Goal: Task Accomplishment & Management: Manage account settings

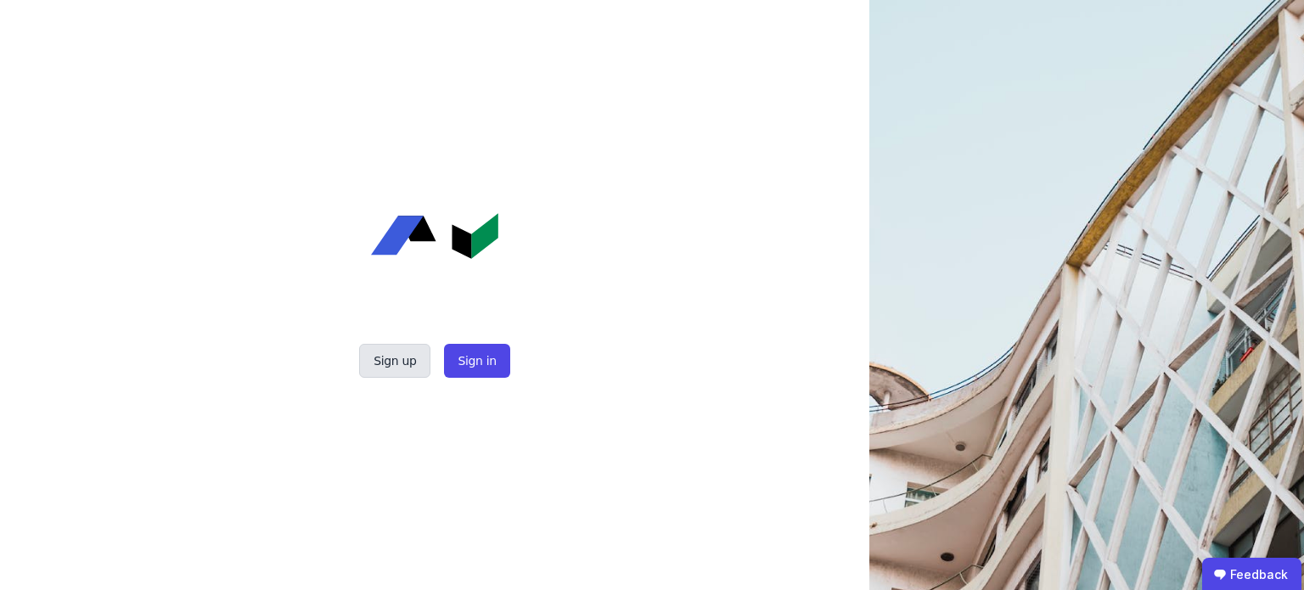
click at [397, 353] on button "Sign up" at bounding box center [394, 361] width 71 height 34
click at [485, 369] on button "Sign in" at bounding box center [476, 361] width 65 height 34
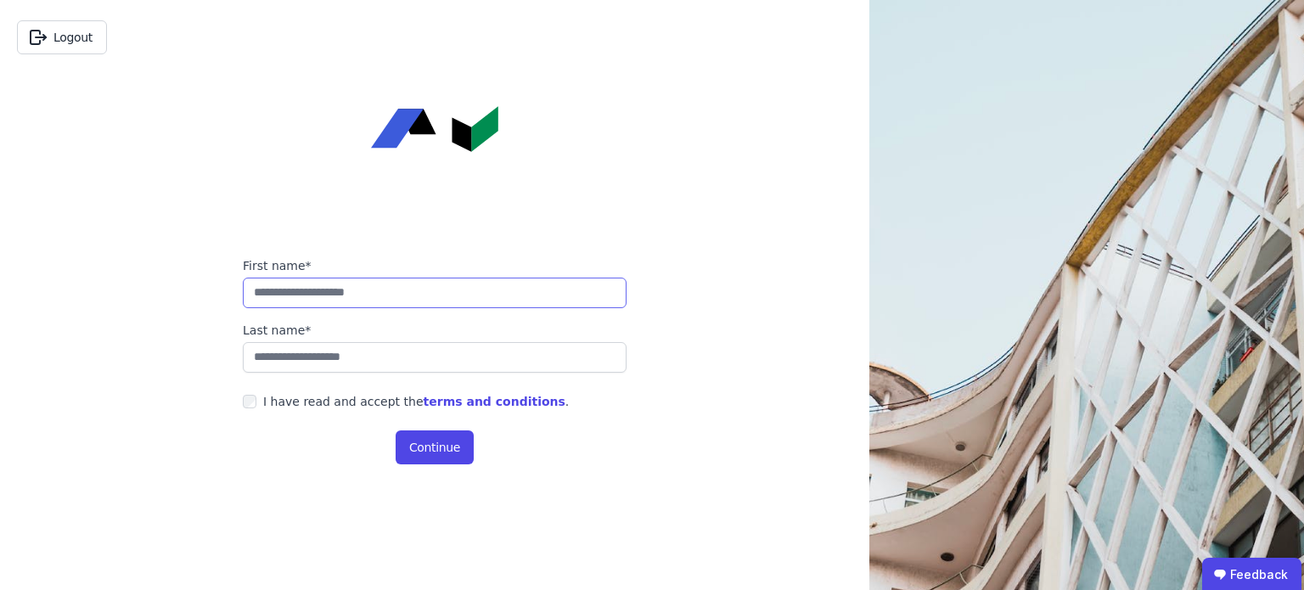
click at [311, 295] on input "string" at bounding box center [435, 293] width 384 height 31
type input "*********"
click at [259, 352] on input "string" at bounding box center [435, 357] width 384 height 31
type input "*******"
click at [443, 443] on button "Continue" at bounding box center [435, 448] width 78 height 34
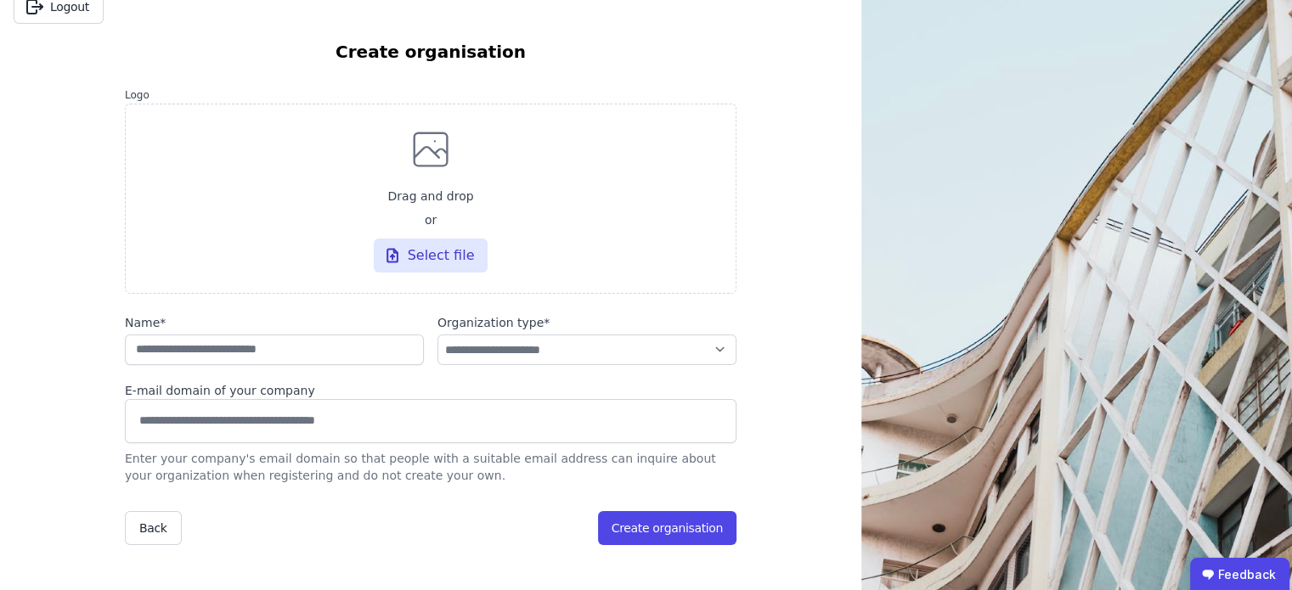
scroll to position [85, 0]
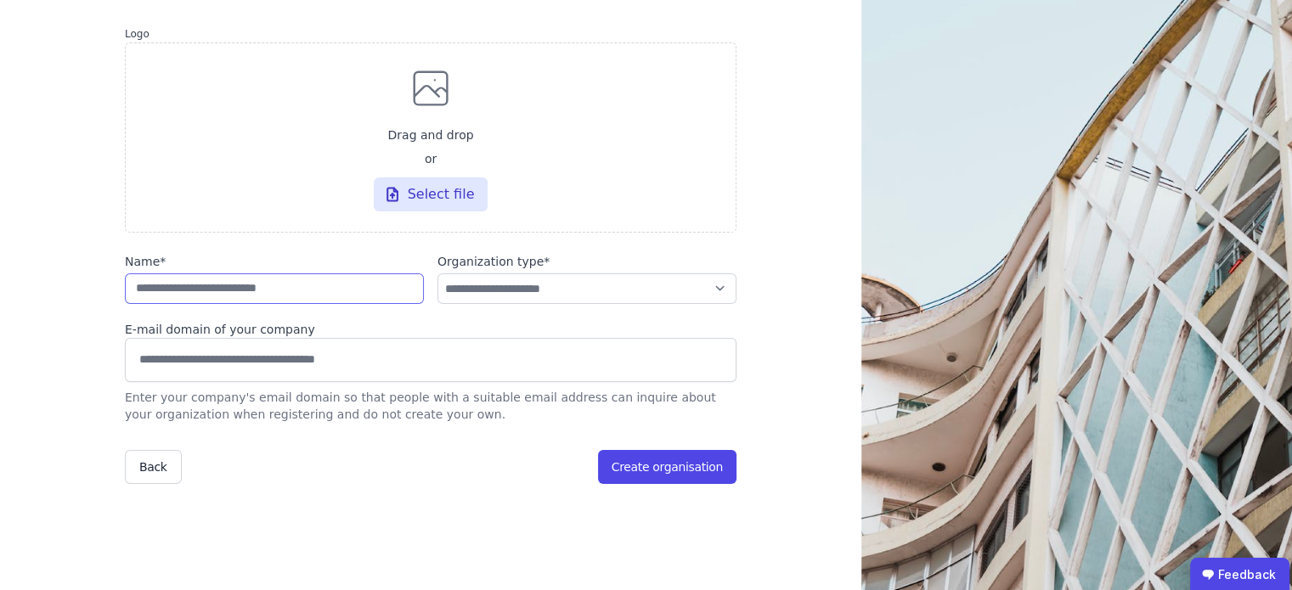
drag, startPoint x: 252, startPoint y: 293, endPoint x: 265, endPoint y: 293, distance: 12.7
click at [252, 293] on input "string" at bounding box center [274, 288] width 299 height 31
type input "**********"
click at [411, 187] on div "Select file" at bounding box center [431, 194] width 115 height 34
click at [0, 0] on input "Drag and drop or Select file" at bounding box center [0, 0] width 0 height 0
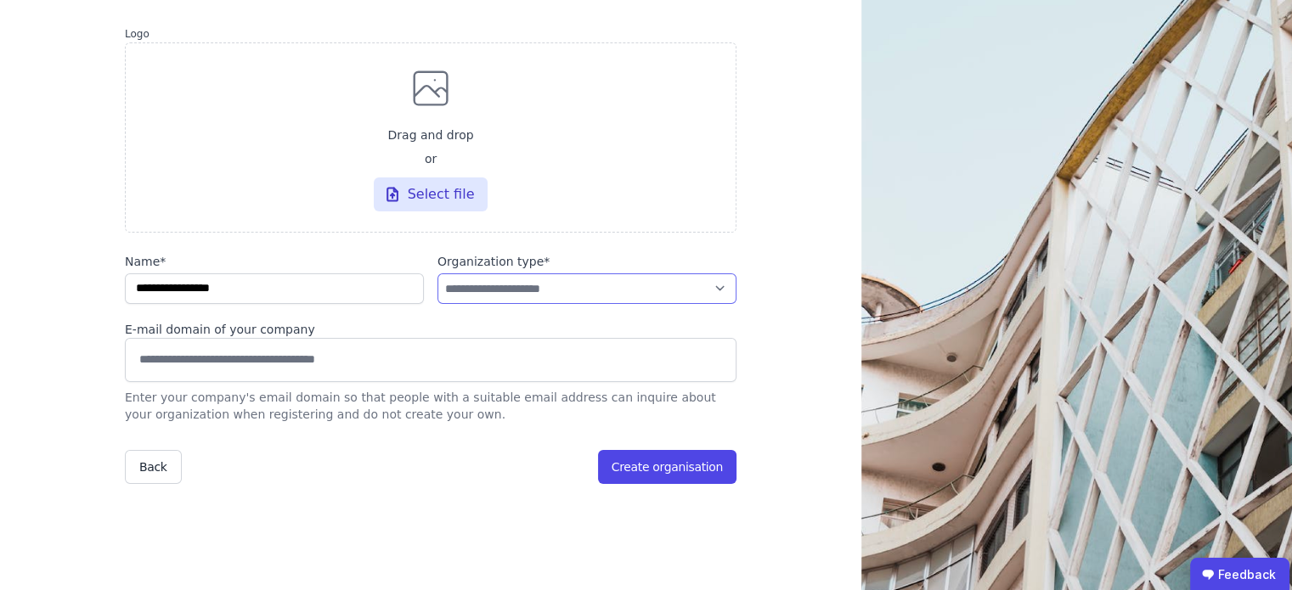
drag, startPoint x: 481, startPoint y: 280, endPoint x: 491, endPoint y: 288, distance: 12.7
click at [481, 280] on select "**********" at bounding box center [586, 288] width 299 height 31
select select "**********"
click at [437, 273] on select "**********" at bounding box center [586, 288] width 299 height 31
click at [306, 353] on input at bounding box center [430, 359] width 589 height 27
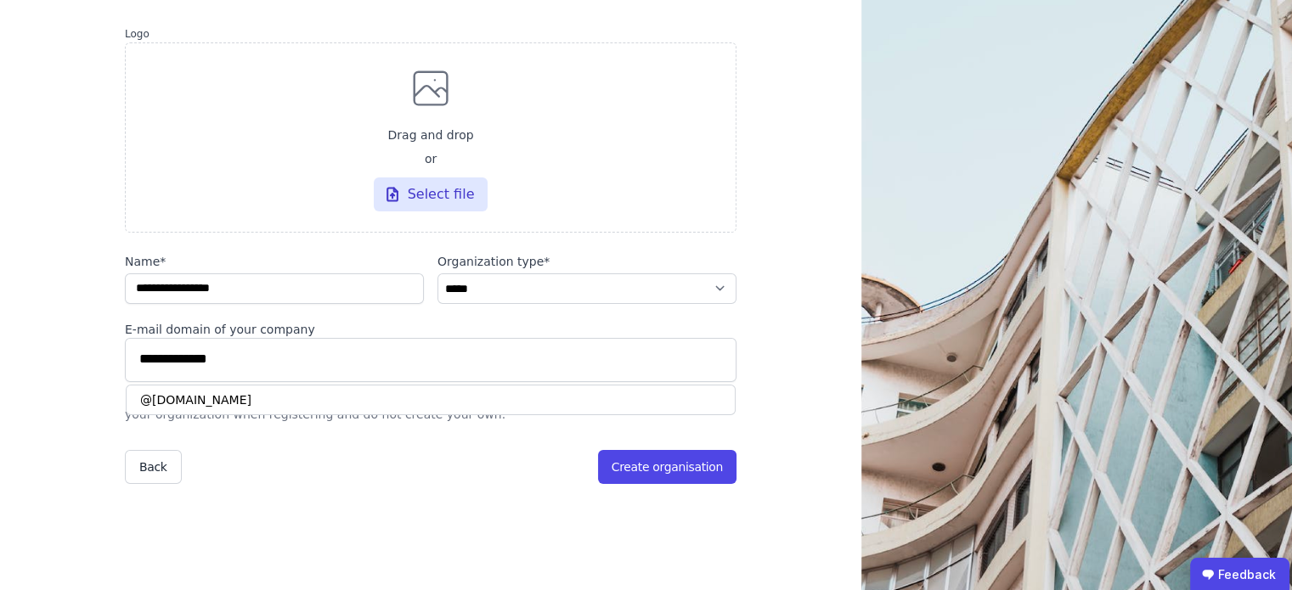
type input "**********"
drag, startPoint x: 236, startPoint y: 394, endPoint x: 249, endPoint y: 396, distance: 12.8
click at [234, 394] on div "@hs-wismar.de" at bounding box center [431, 400] width 610 height 31
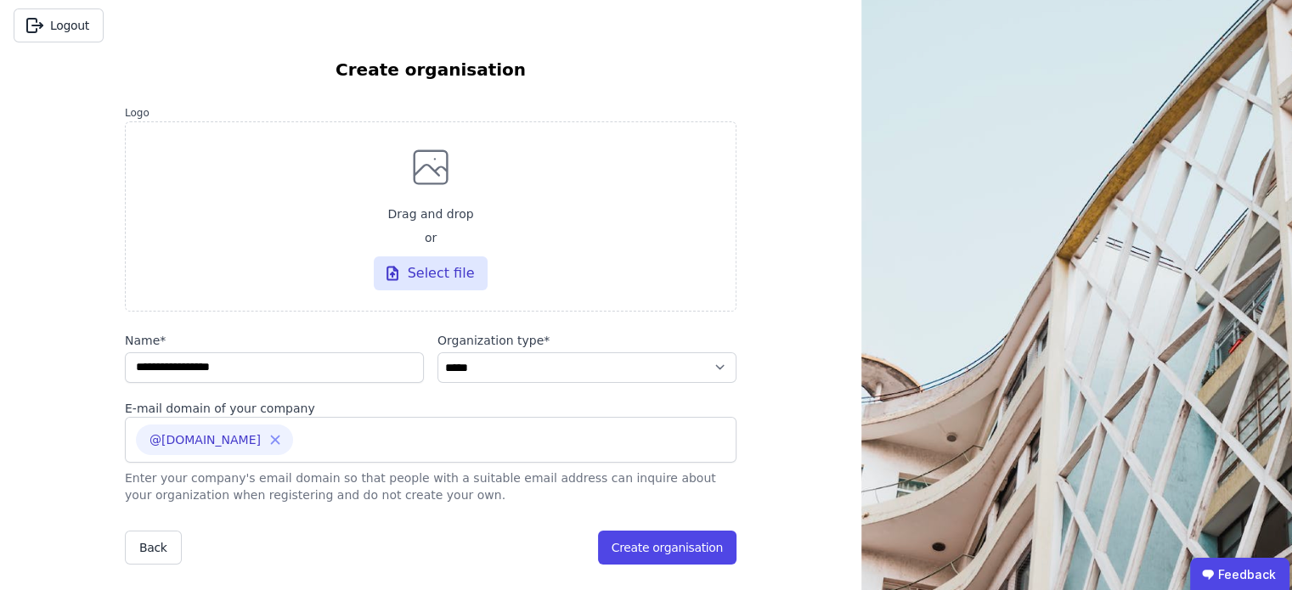
scroll to position [0, 0]
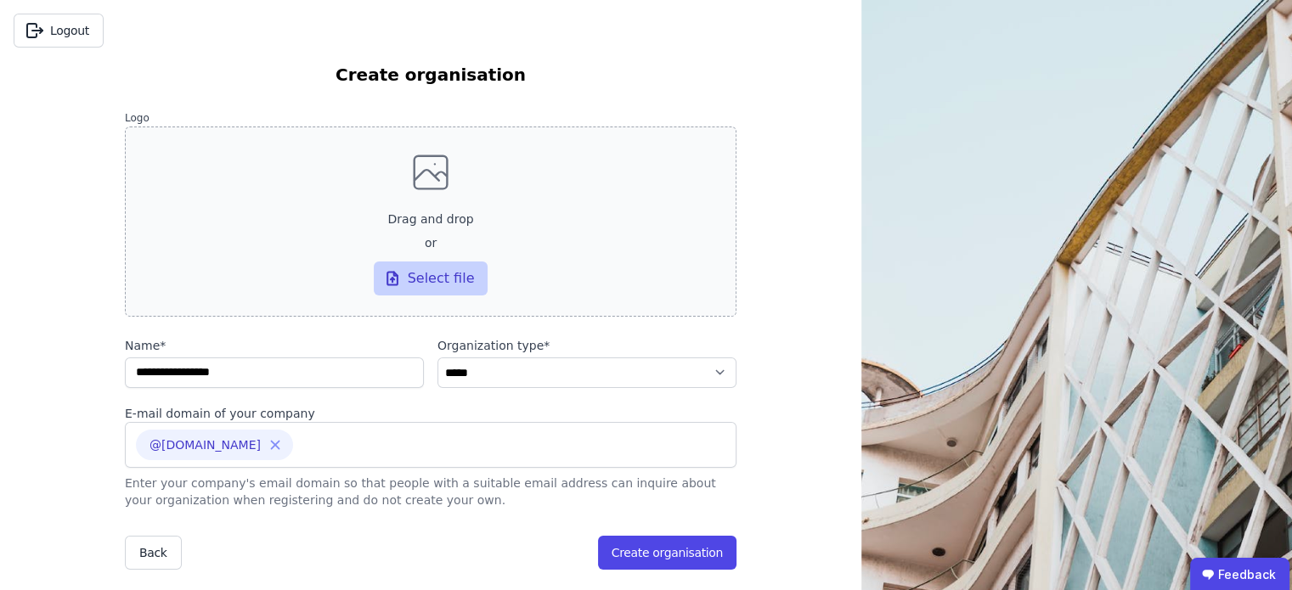
click at [438, 274] on div "Select file" at bounding box center [431, 279] width 115 height 34
click at [0, 0] on input "Drag and drop or Select file" at bounding box center [0, 0] width 0 height 0
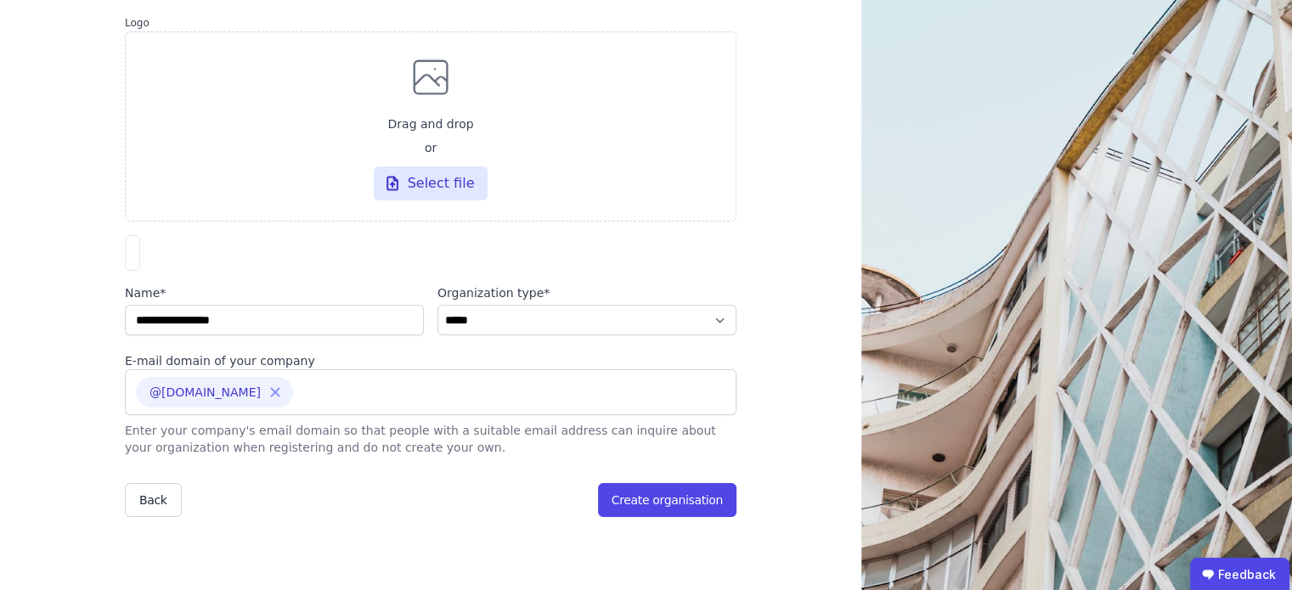
scroll to position [328, 0]
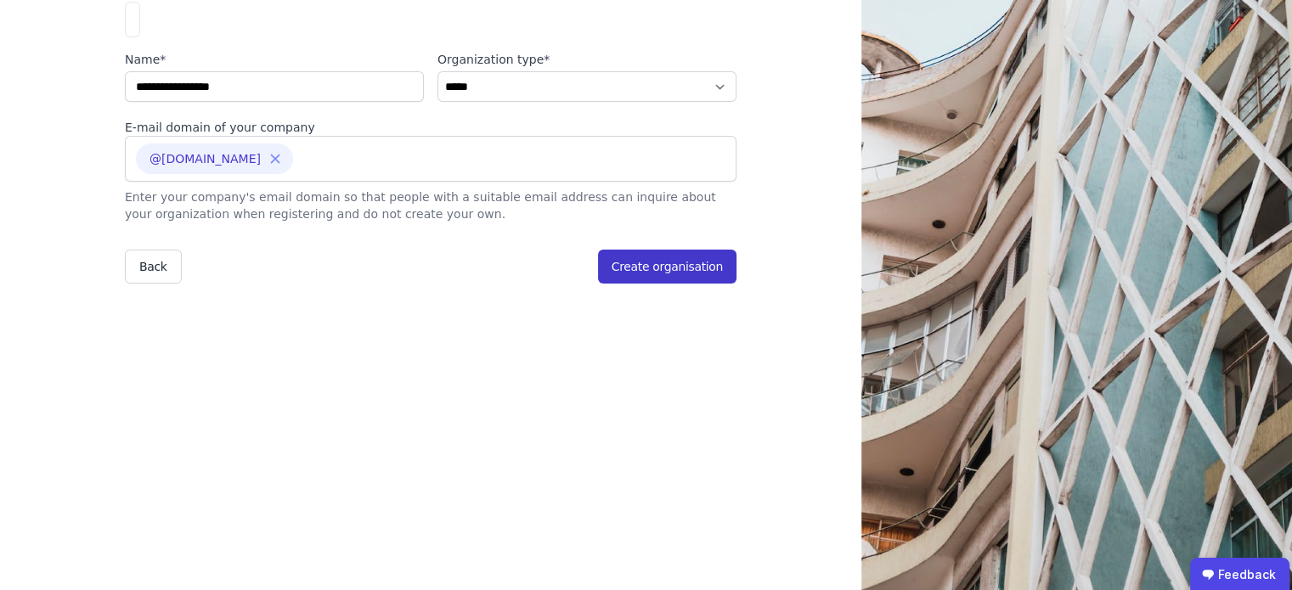
click at [659, 284] on button "Create organisation" at bounding box center [667, 267] width 138 height 34
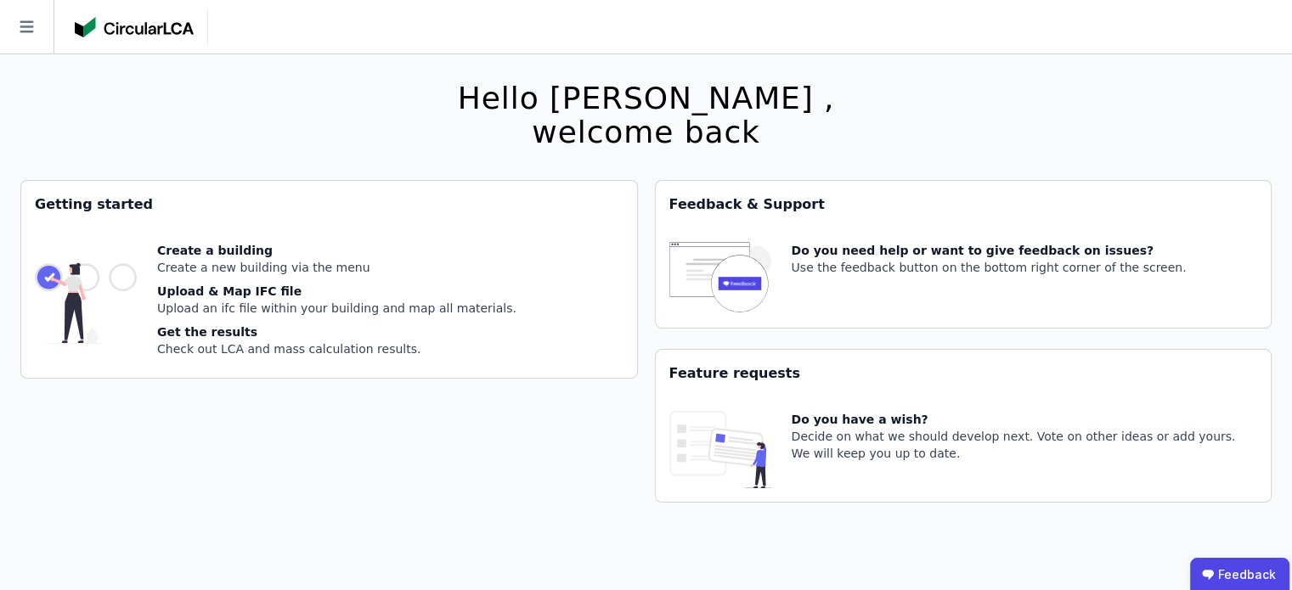
click at [161, 26] on img at bounding box center [134, 27] width 119 height 20
click at [41, 18] on icon at bounding box center [26, 26] width 53 height 53
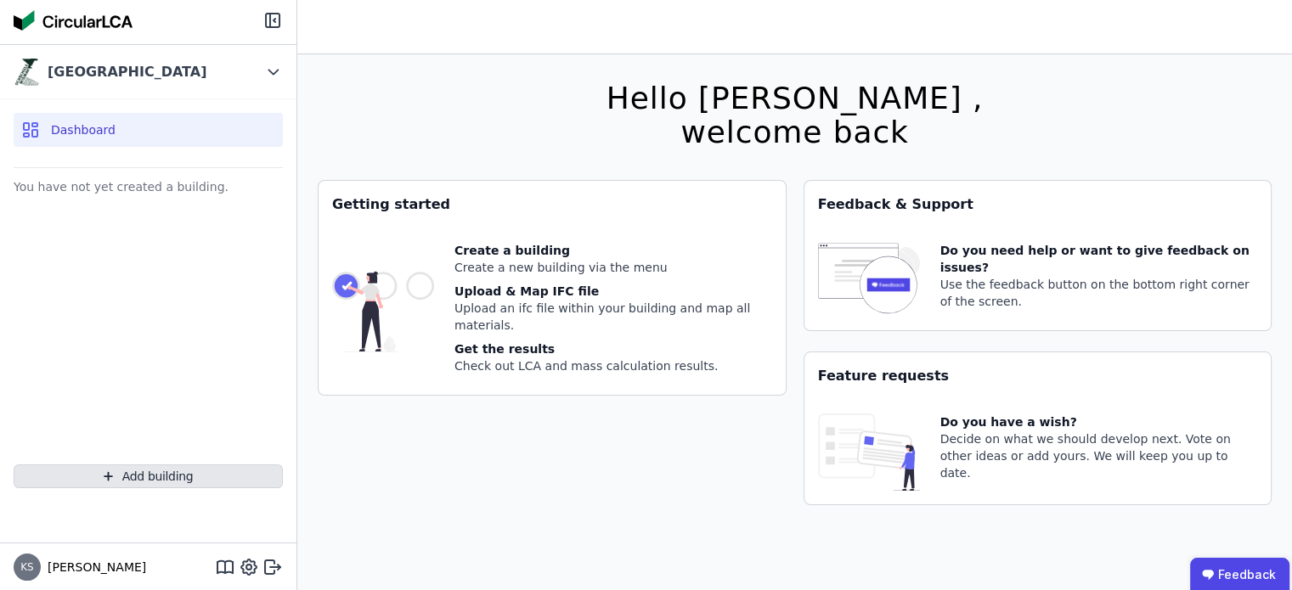
click at [235, 468] on button "Add building" at bounding box center [148, 476] width 269 height 24
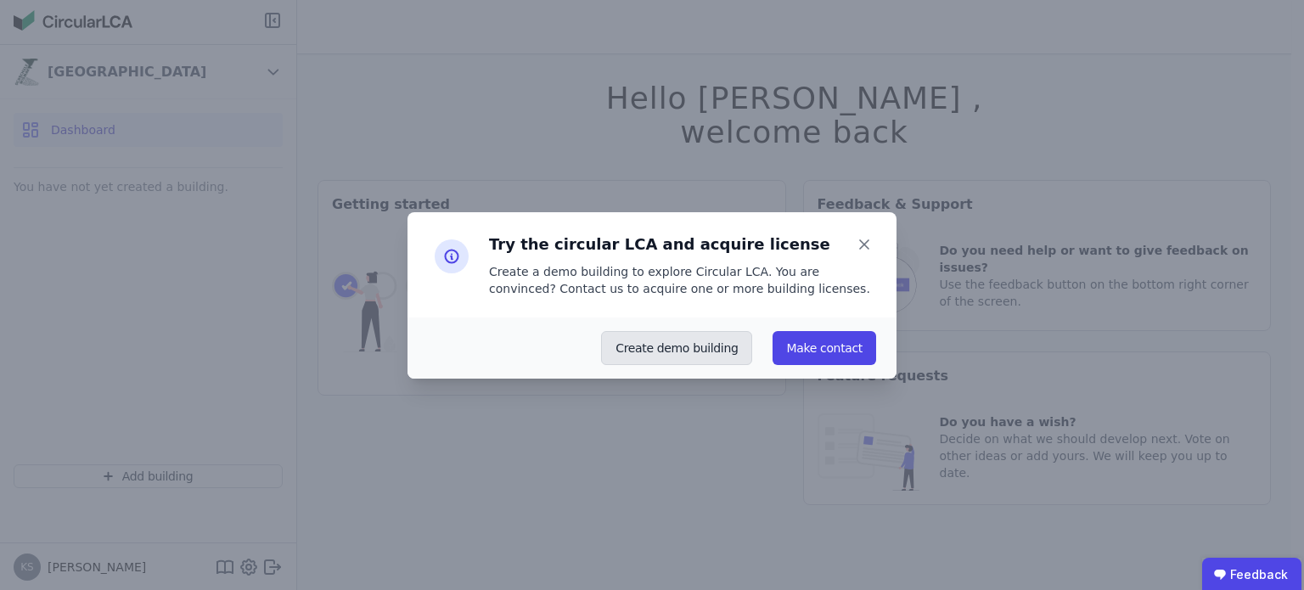
click at [711, 351] on button "Create demo building" at bounding box center [676, 348] width 151 height 34
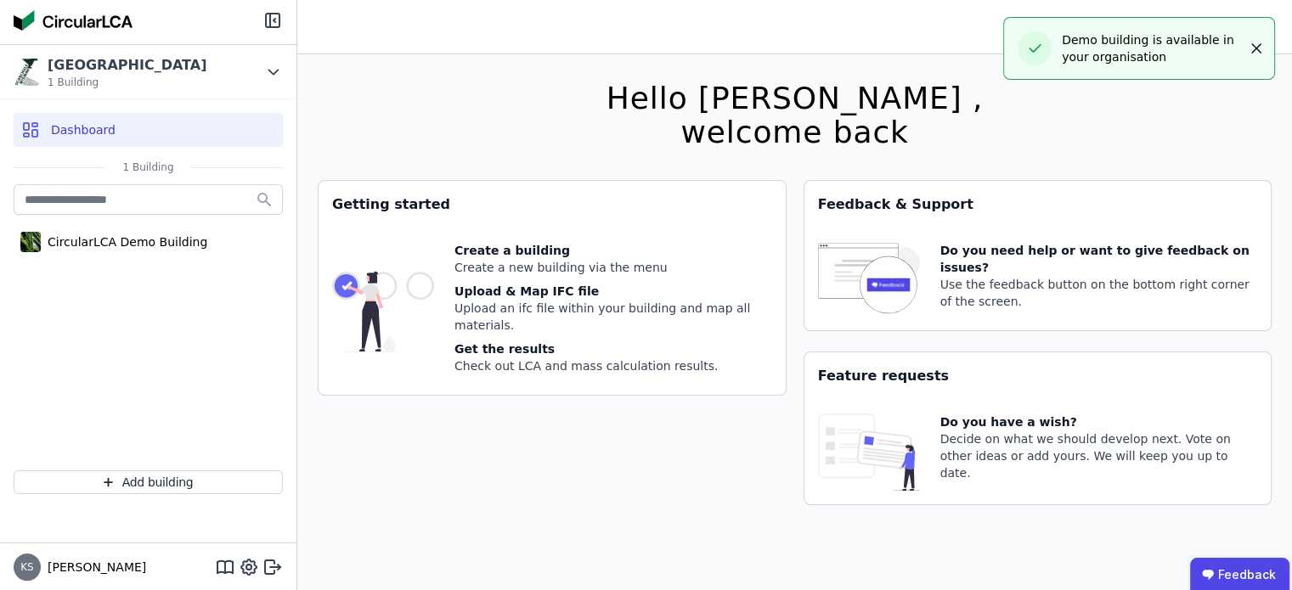
click at [1252, 47] on icon "button" at bounding box center [1255, 48] width 17 height 17
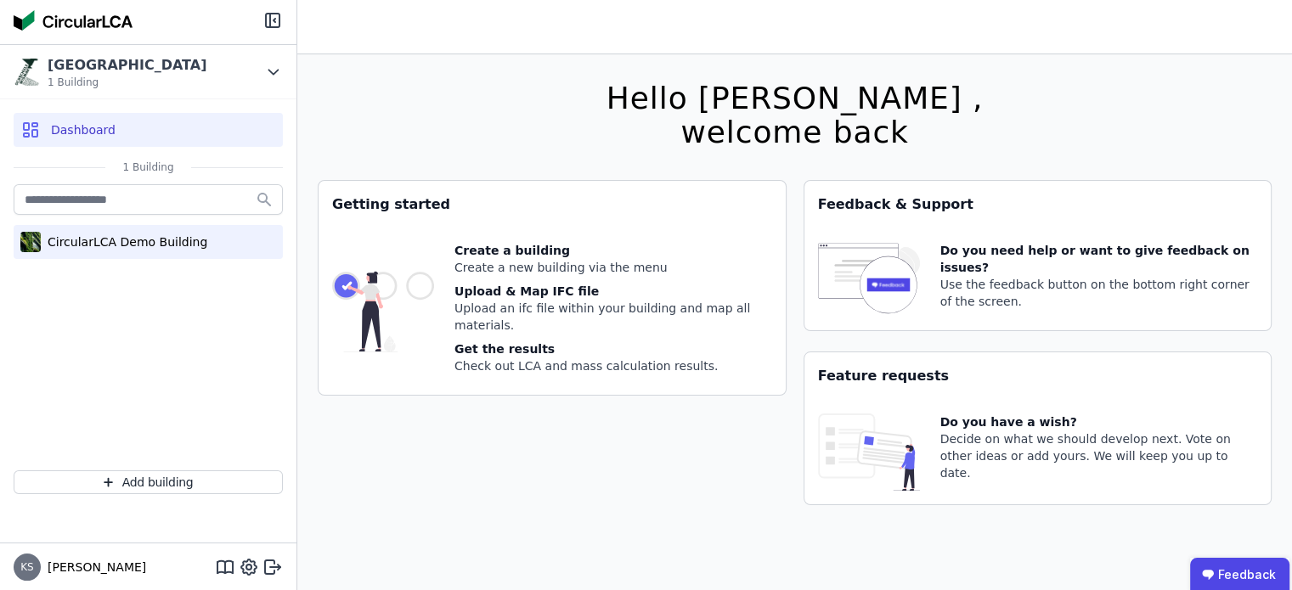
click at [131, 256] on div "CircularLCA Demo Building" at bounding box center [148, 242] width 269 height 34
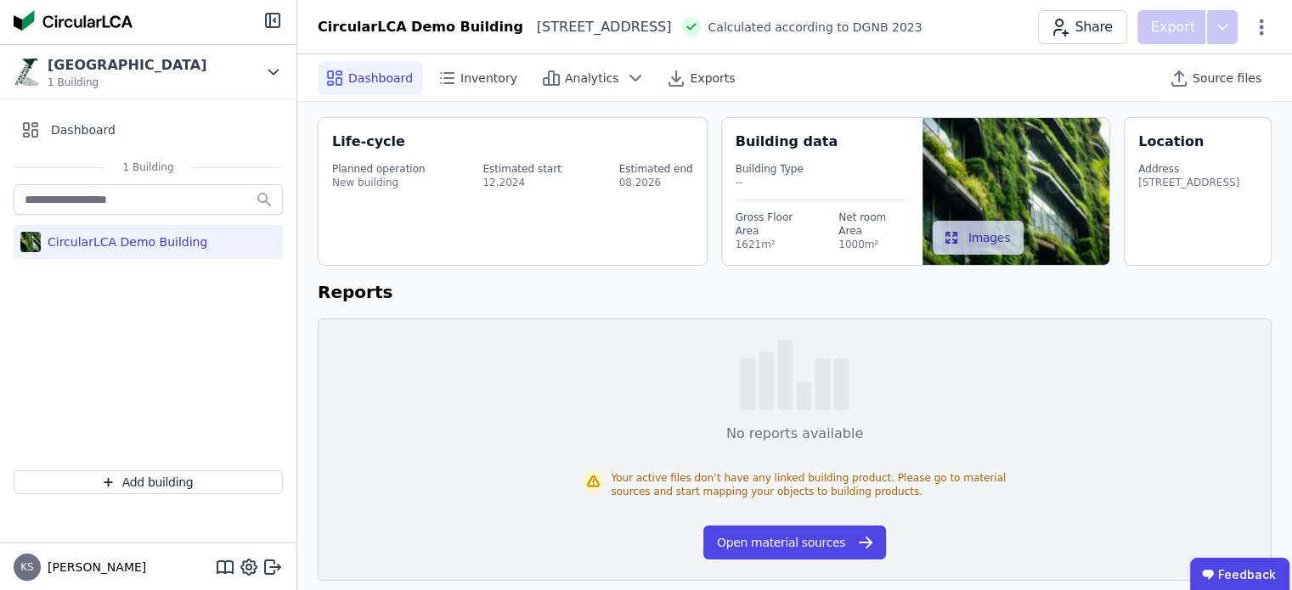
scroll to position [54, 0]
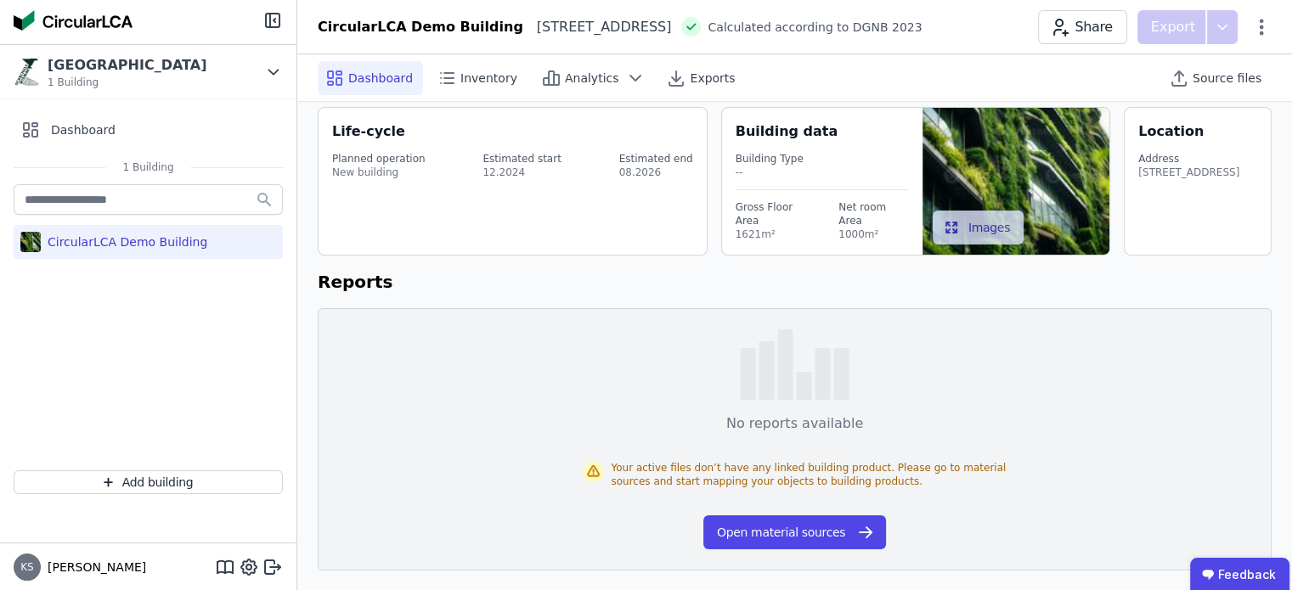
click at [1196, 179] on div "Heimeranplatz 2 80339 München DE" at bounding box center [1188, 173] width 101 height 14
click at [999, 224] on button "Images" at bounding box center [977, 228] width 91 height 34
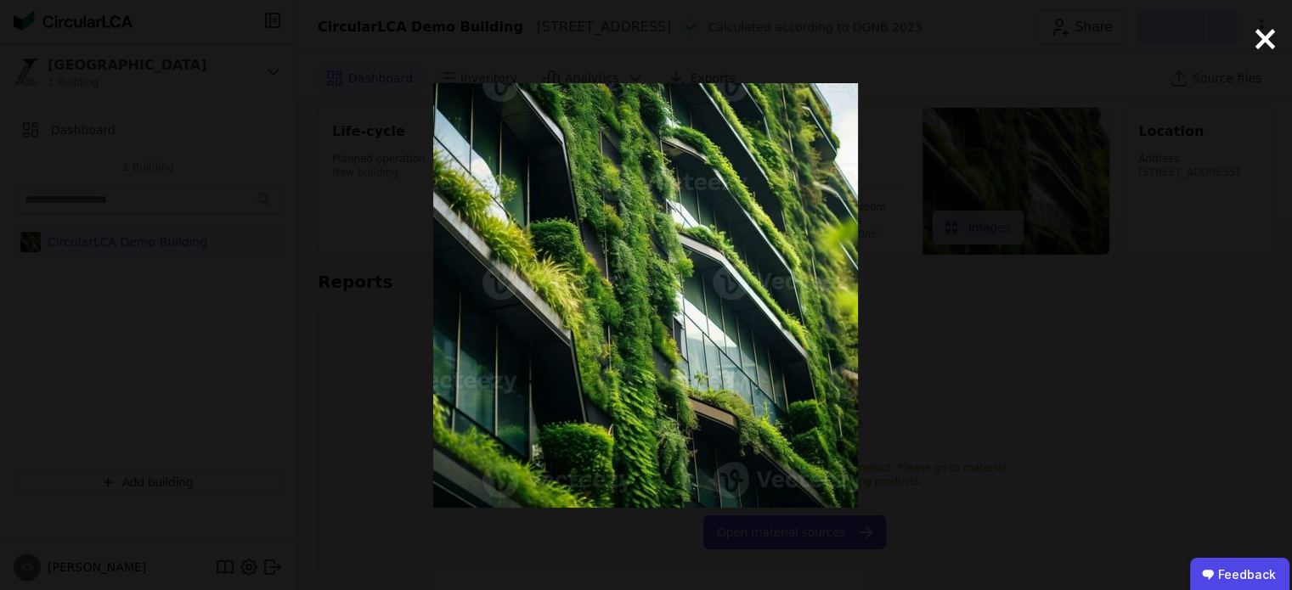
click at [1266, 40] on span "×" at bounding box center [1264, 38] width 29 height 51
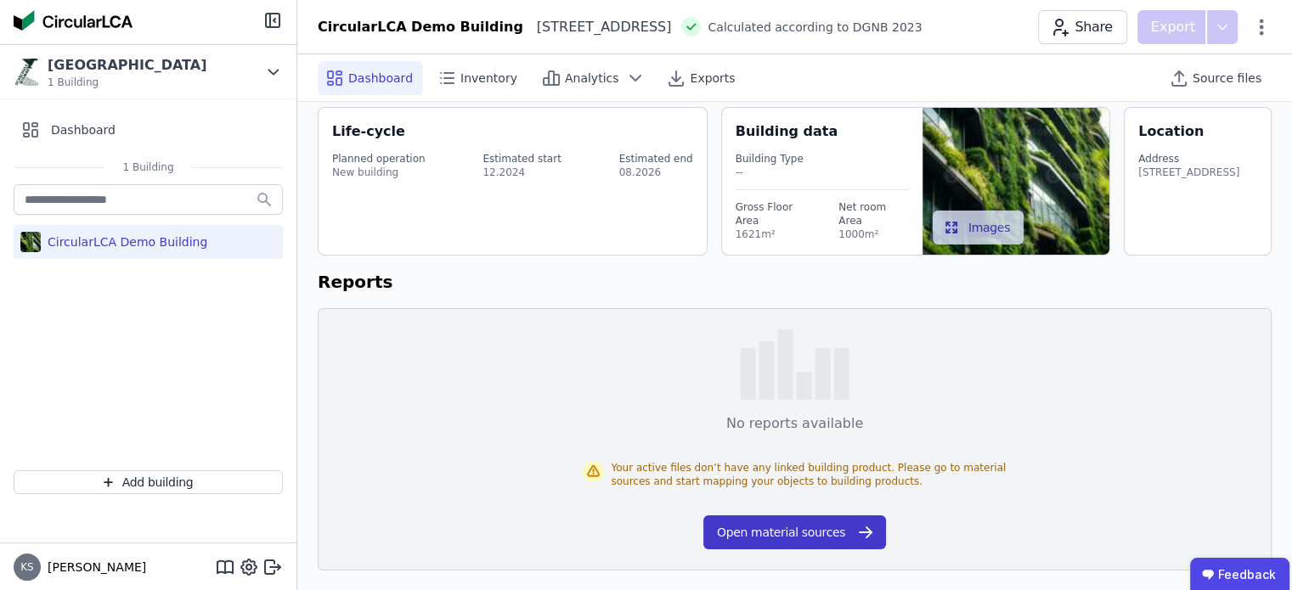
click at [802, 532] on button "Open material sources" at bounding box center [794, 532] width 183 height 34
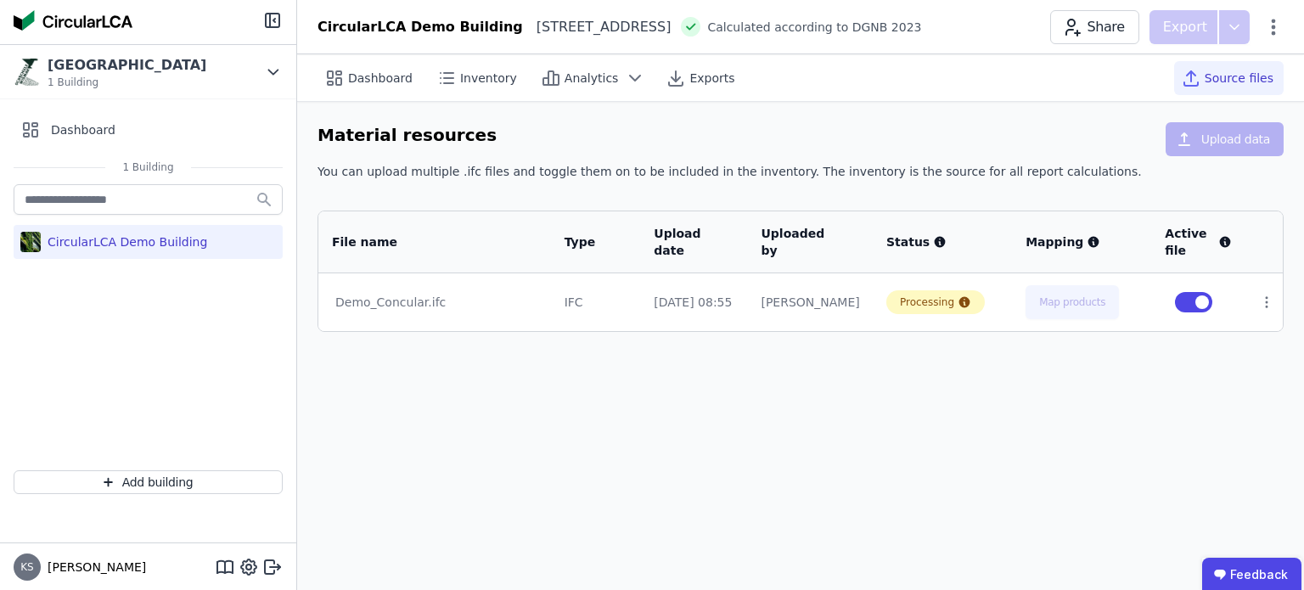
click at [430, 295] on div "Demo_Concular.ifc" at bounding box center [434, 302] width 199 height 17
click at [931, 306] on div "Processing" at bounding box center [927, 302] width 54 height 14
click at [813, 373] on div "Dashboard Inventory Analytics Exports Source files Material resources Upload da…" at bounding box center [800, 322] width 1007 height 536
click at [98, 26] on img at bounding box center [73, 20] width 119 height 20
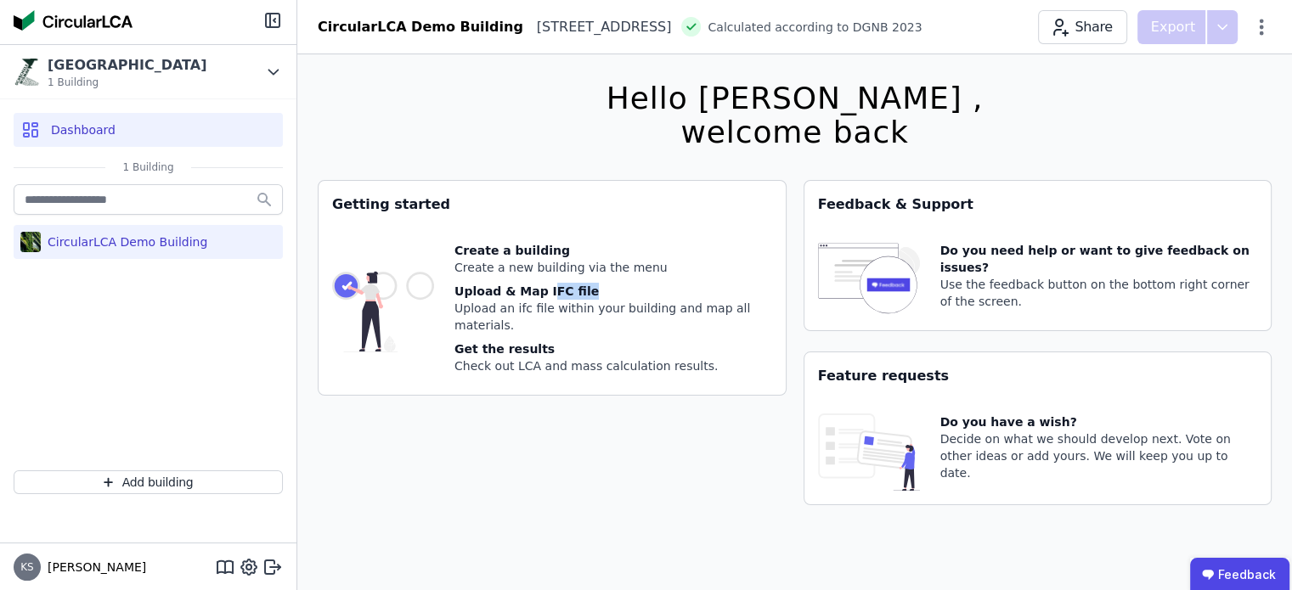
drag, startPoint x: 539, startPoint y: 290, endPoint x: 570, endPoint y: 318, distance: 42.0
click at [576, 292] on div "Upload & Map IFC file" at bounding box center [613, 291] width 318 height 17
click at [560, 333] on div "Upload an ifc file within your building and map all materials." at bounding box center [613, 317] width 318 height 34
click at [492, 264] on div "Create a new building via the menu" at bounding box center [613, 267] width 318 height 17
click at [221, 239] on div "CircularLCA Demo Building" at bounding box center [148, 242] width 269 height 34
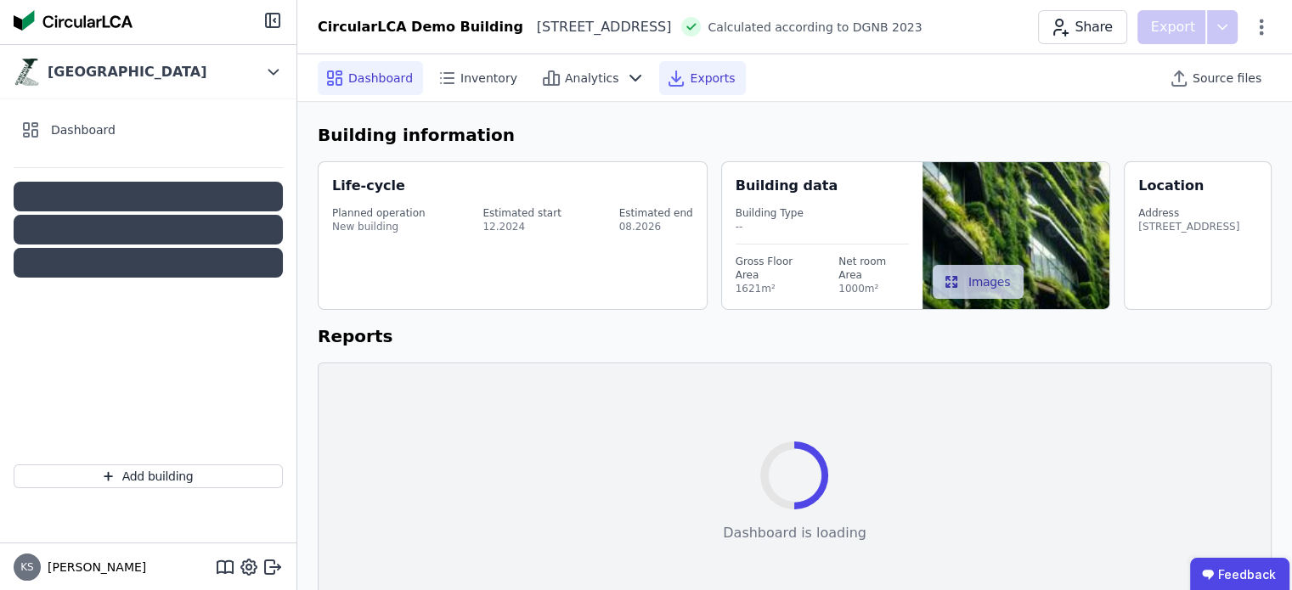
click at [671, 77] on icon at bounding box center [676, 78] width 20 height 20
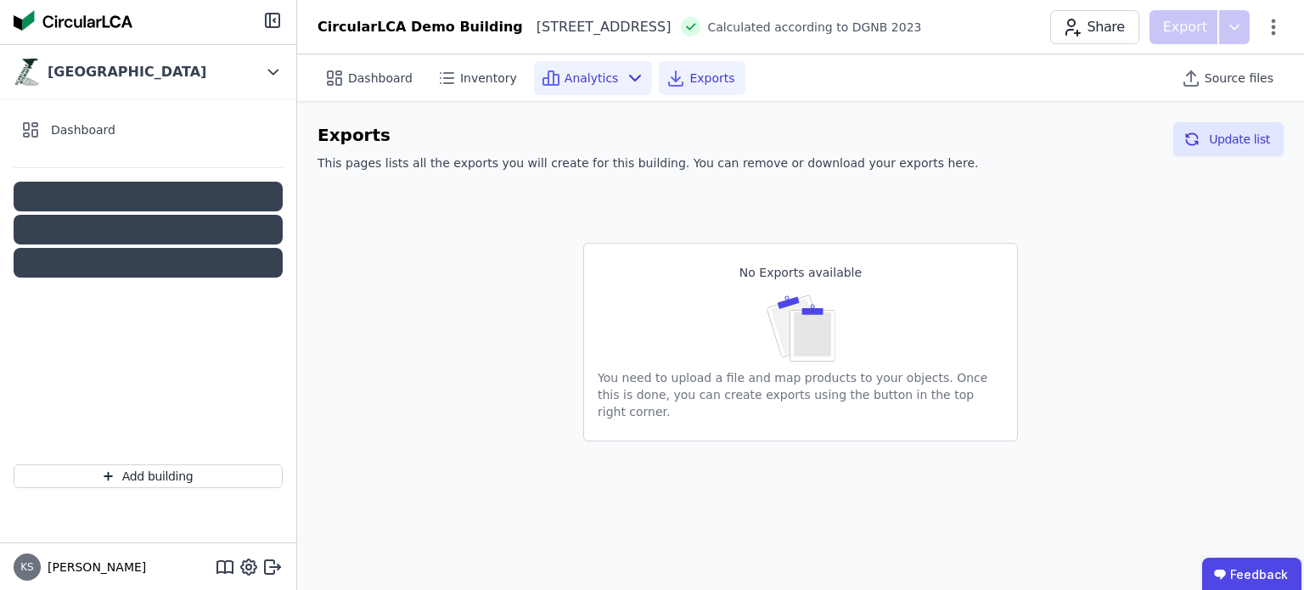
click at [616, 87] on div "Analytics" at bounding box center [593, 78] width 119 height 34
click at [472, 80] on span "Inventory" at bounding box center [488, 78] width 57 height 17
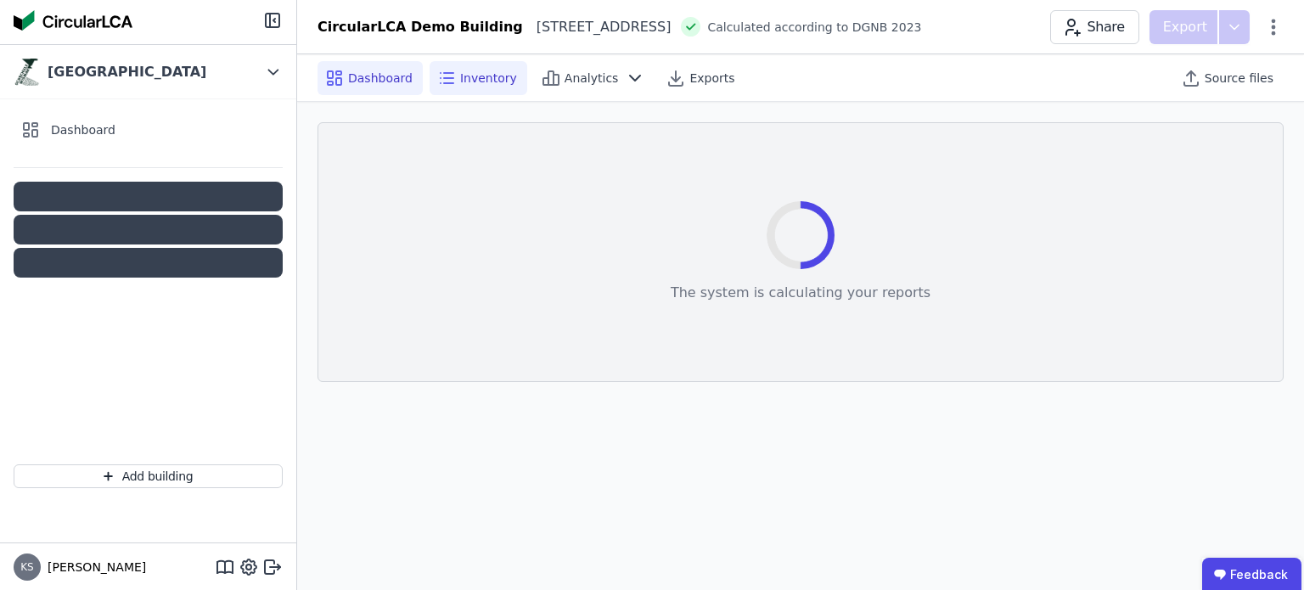
click at [403, 84] on span "Dashboard" at bounding box center [380, 78] width 65 height 17
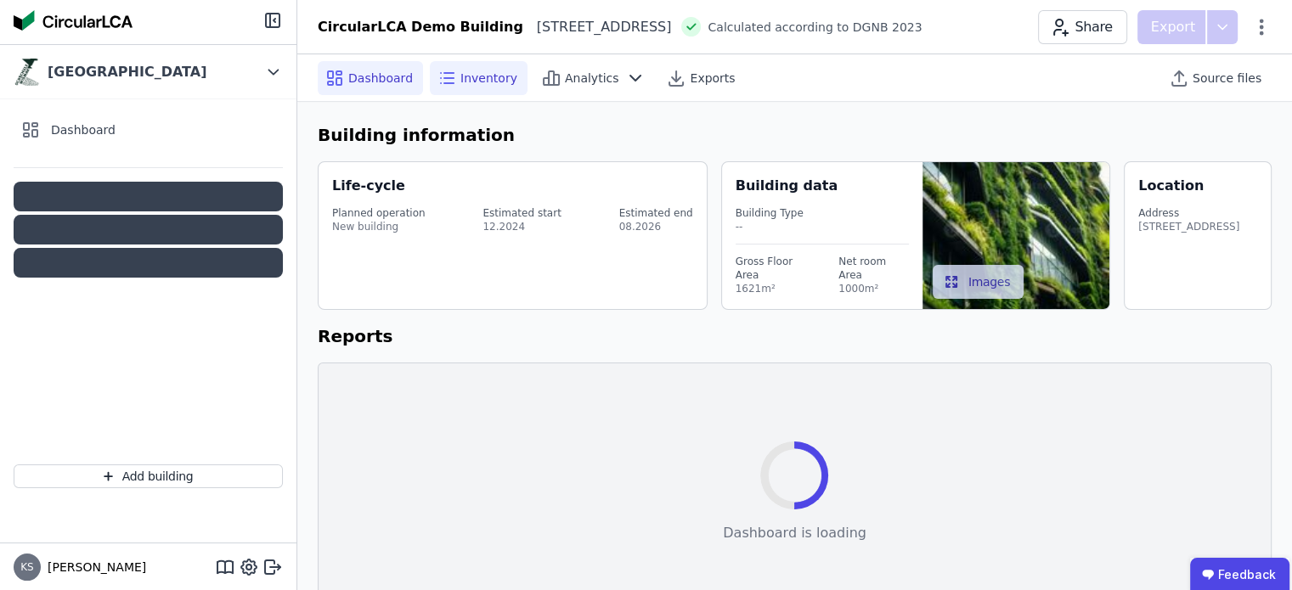
click at [482, 87] on div "Inventory" at bounding box center [479, 78] width 98 height 34
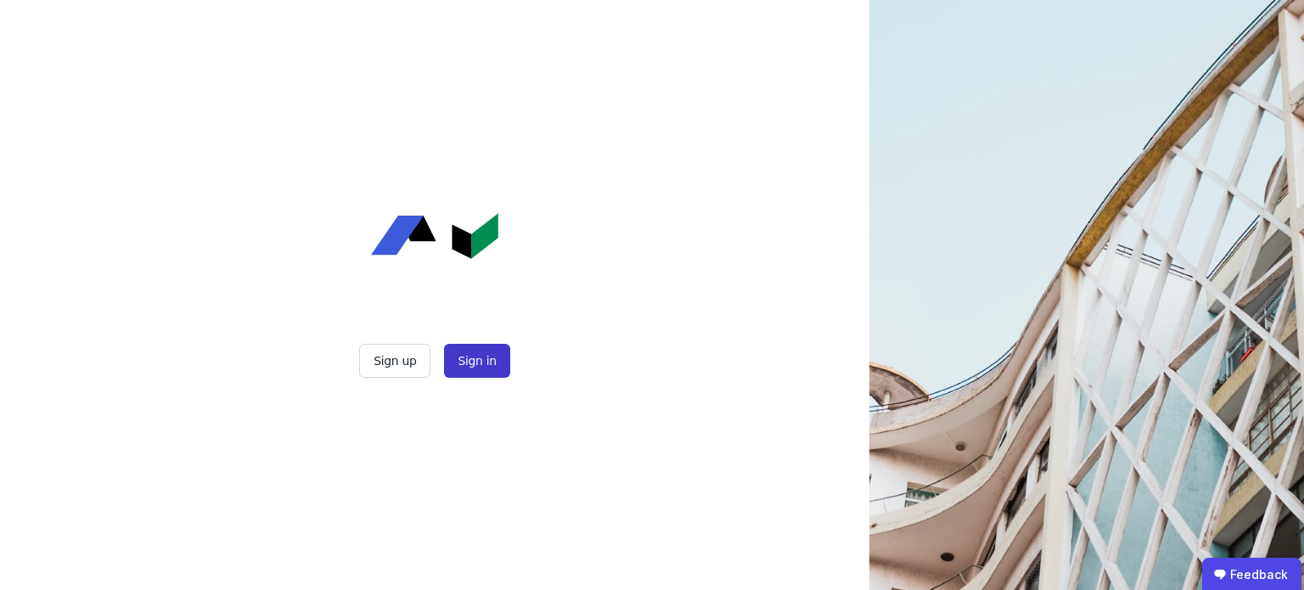
click at [467, 357] on button "Sign in" at bounding box center [476, 361] width 65 height 34
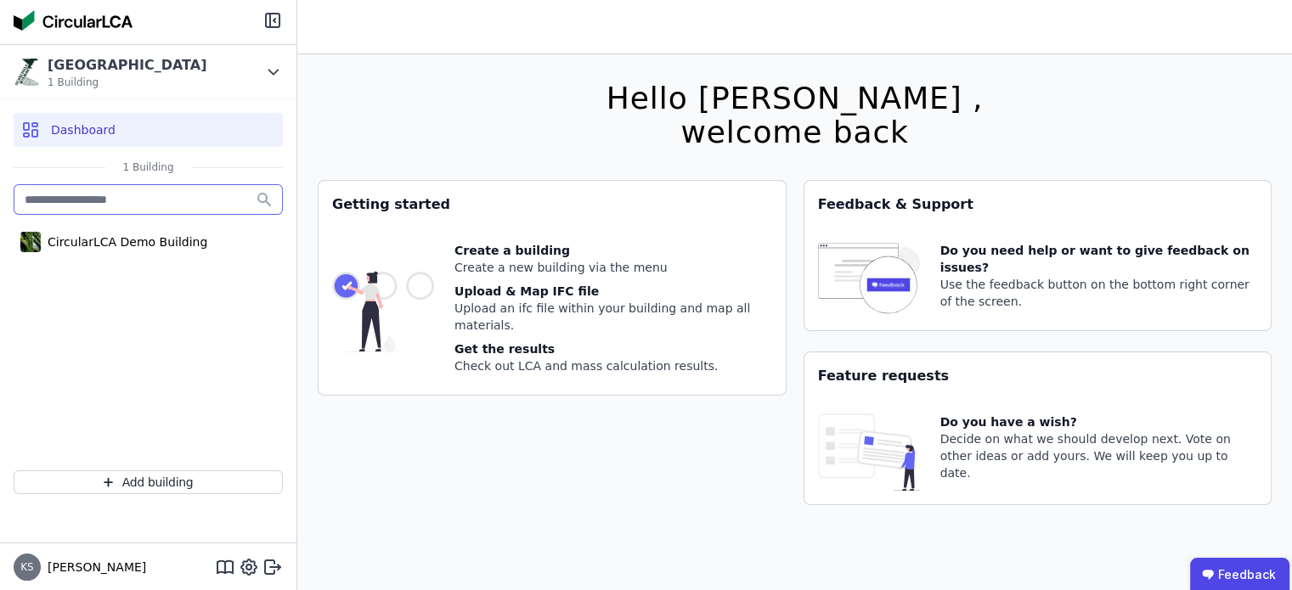
click at [163, 208] on input "text" at bounding box center [148, 199] width 269 height 31
click at [128, 240] on div "CircularLCA Demo Building" at bounding box center [124, 242] width 166 height 17
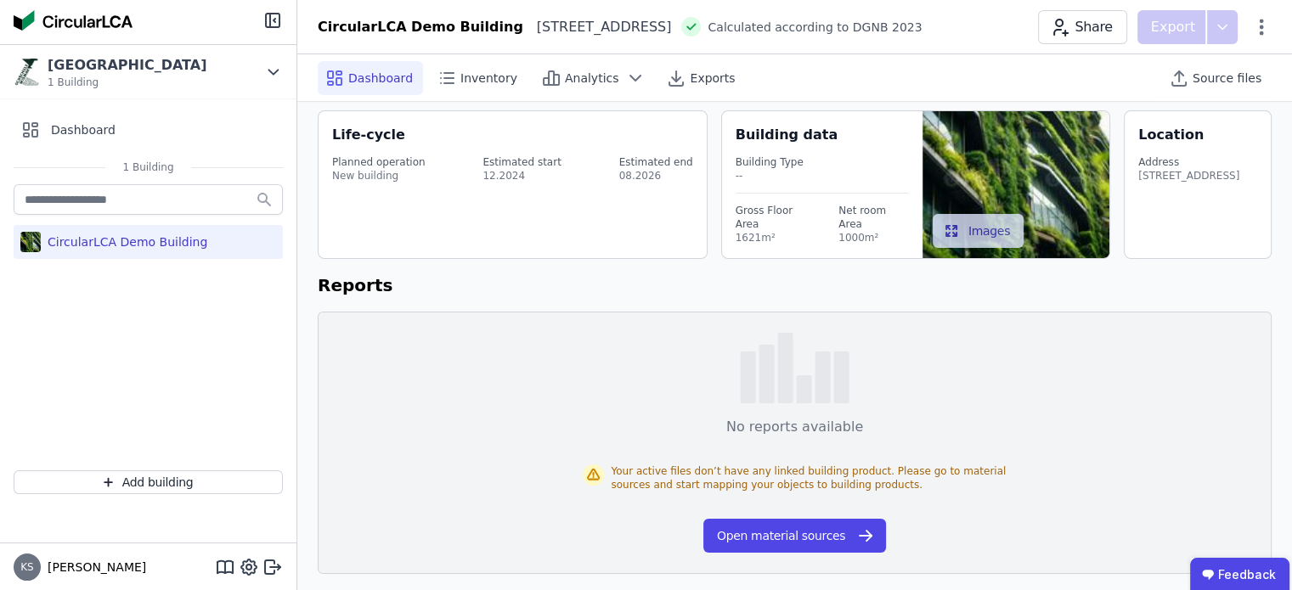
scroll to position [54, 0]
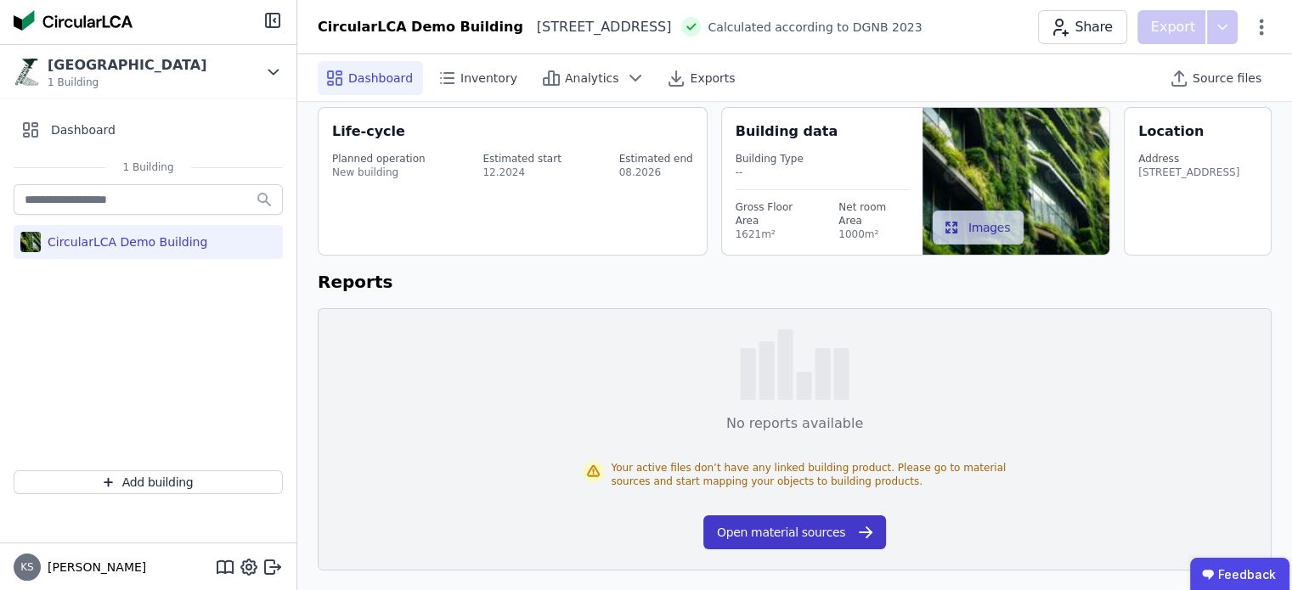
click at [819, 532] on button "Open material sources" at bounding box center [794, 532] width 183 height 34
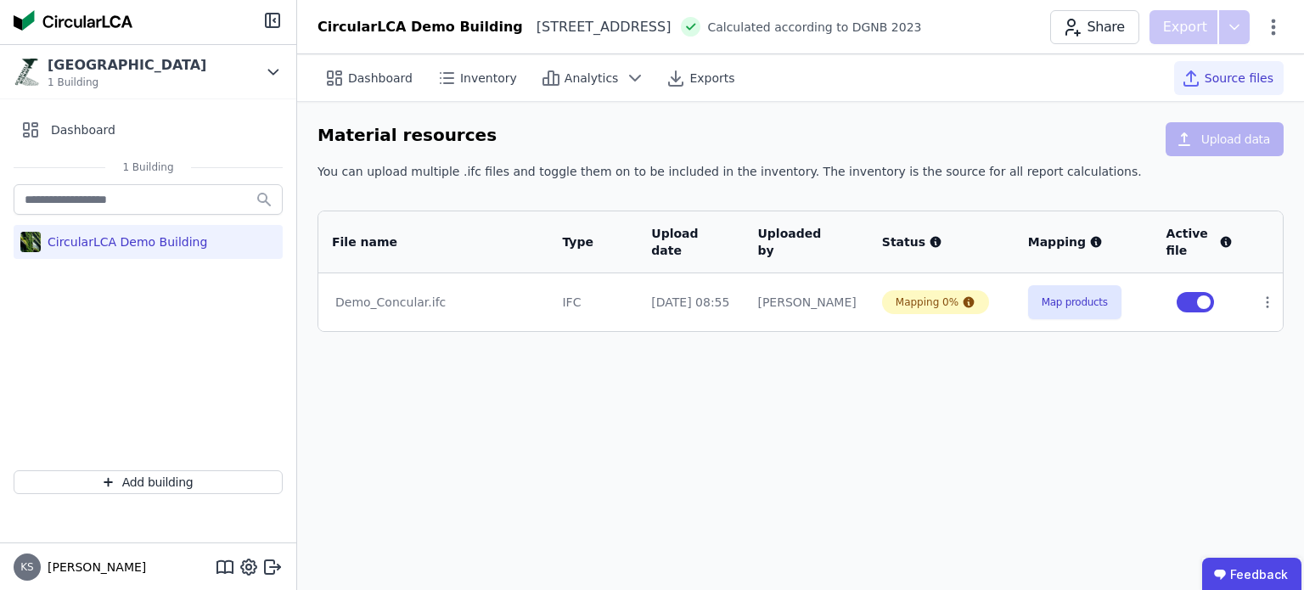
click at [1187, 298] on button "button" at bounding box center [1195, 302] width 37 height 20
click at [1189, 301] on span "button" at bounding box center [1187, 302] width 14 height 14
click at [1060, 312] on button "Map products" at bounding box center [1074, 302] width 93 height 34
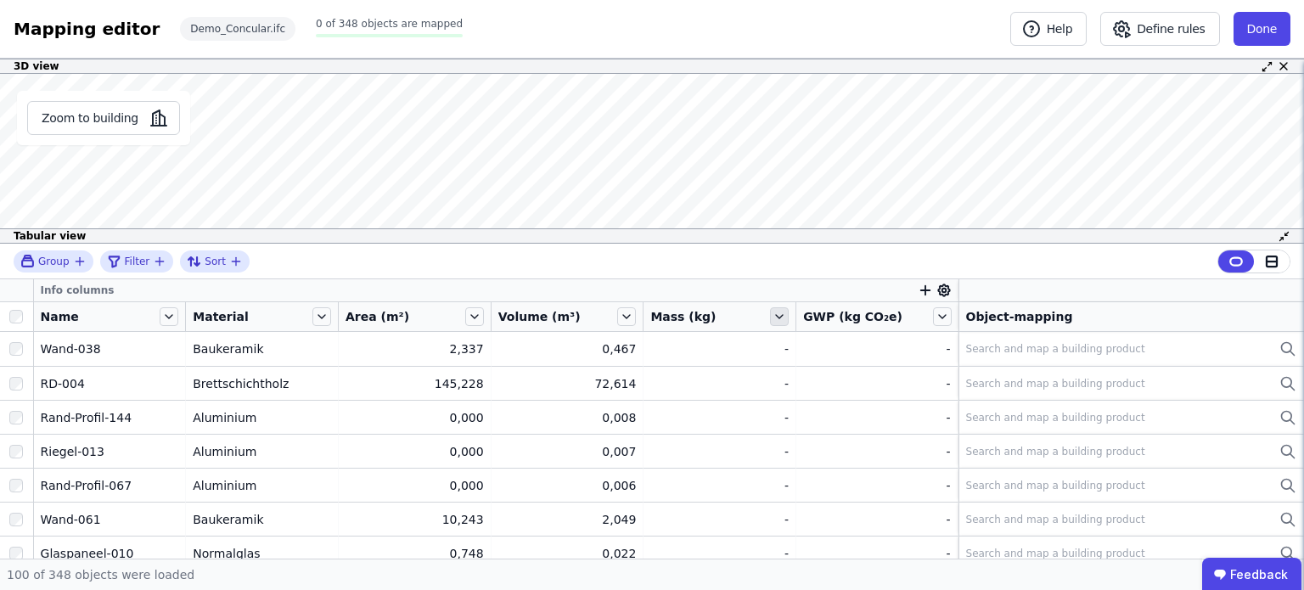
click at [777, 315] on icon at bounding box center [779, 316] width 19 height 19
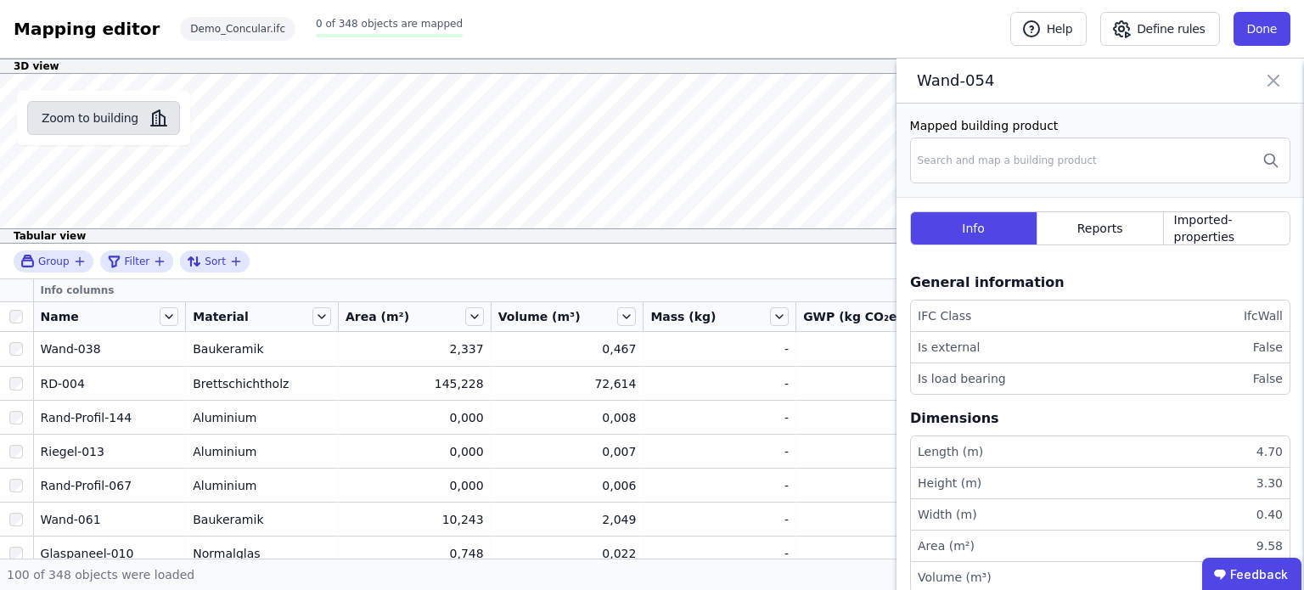
click at [141, 120] on button "Zoom to building" at bounding box center [103, 118] width 153 height 34
drag, startPoint x: 1268, startPoint y: 87, endPoint x: 1241, endPoint y: 78, distance: 27.7
click at [1268, 93] on div "Wand-054" at bounding box center [1101, 81] width 408 height 45
click at [1171, 27] on button "Define rules" at bounding box center [1159, 29] width 119 height 34
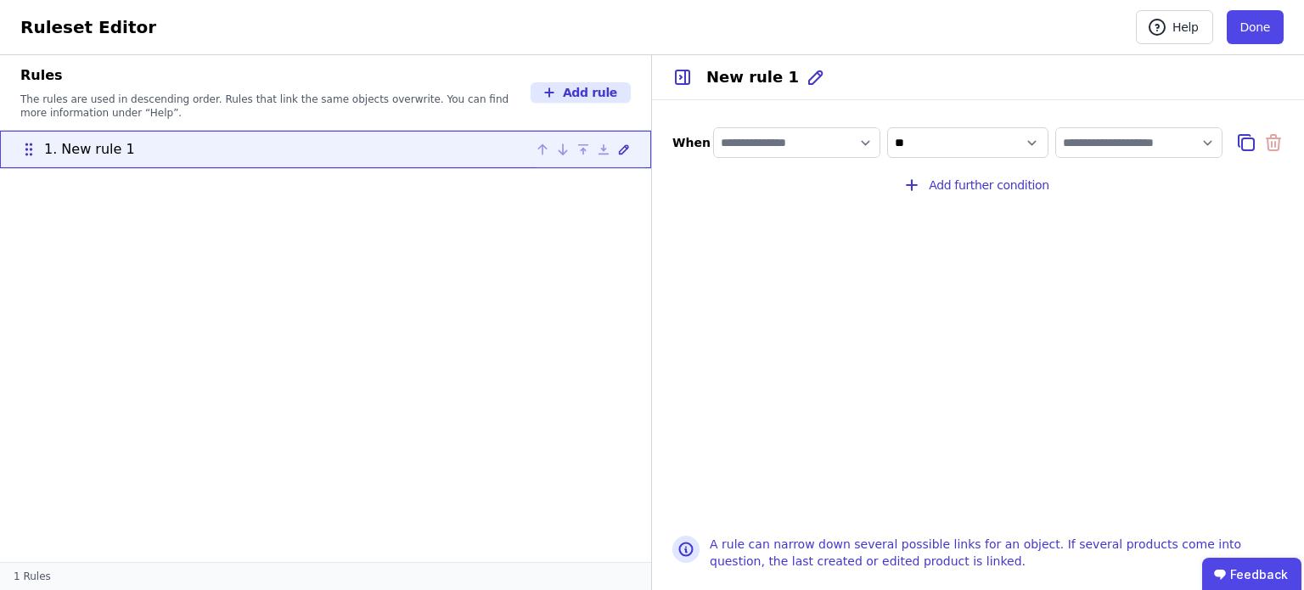
click at [509, 165] on div at bounding box center [522, 149] width 27 height 34
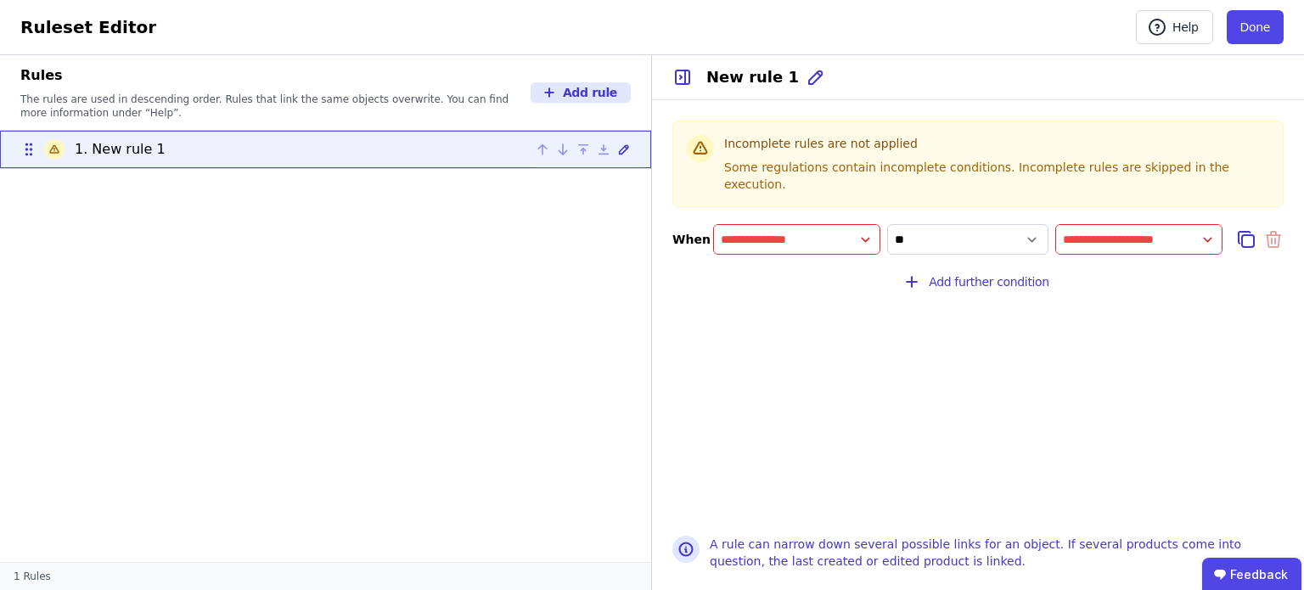
click at [509, 165] on div at bounding box center [522, 149] width 27 height 34
click at [98, 25] on div "Ruleset Editor" at bounding box center [88, 27] width 136 height 24
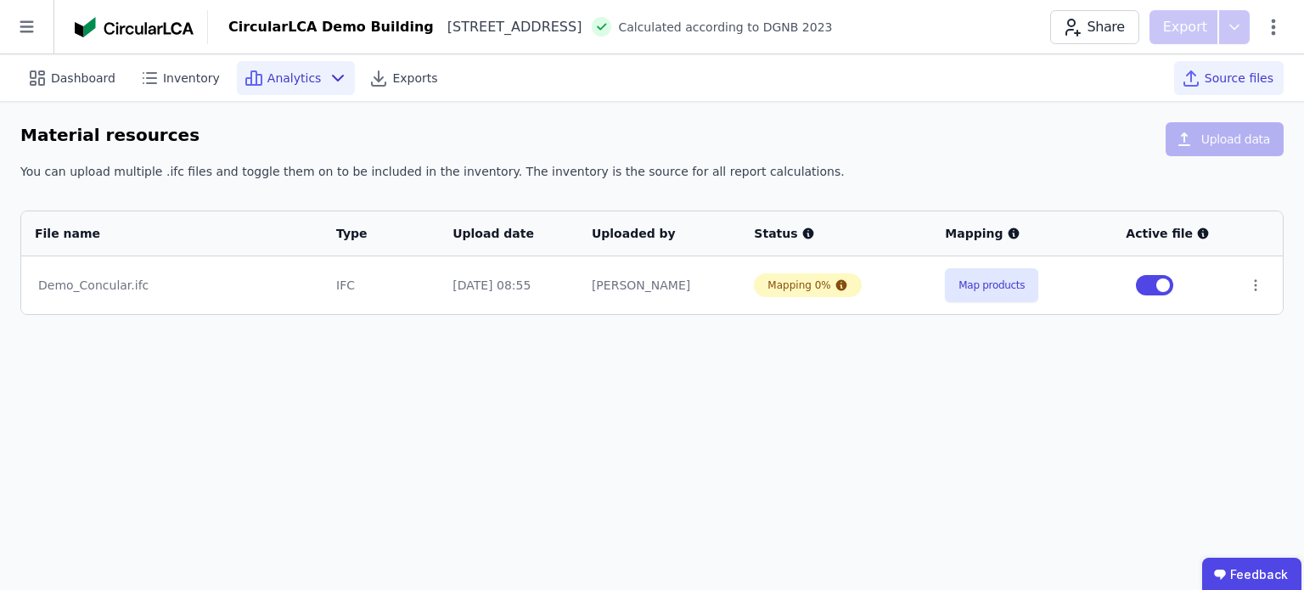
click at [301, 84] on span "Analytics" at bounding box center [294, 78] width 54 height 17
click at [82, 87] on div "Dashboard" at bounding box center [72, 78] width 105 height 34
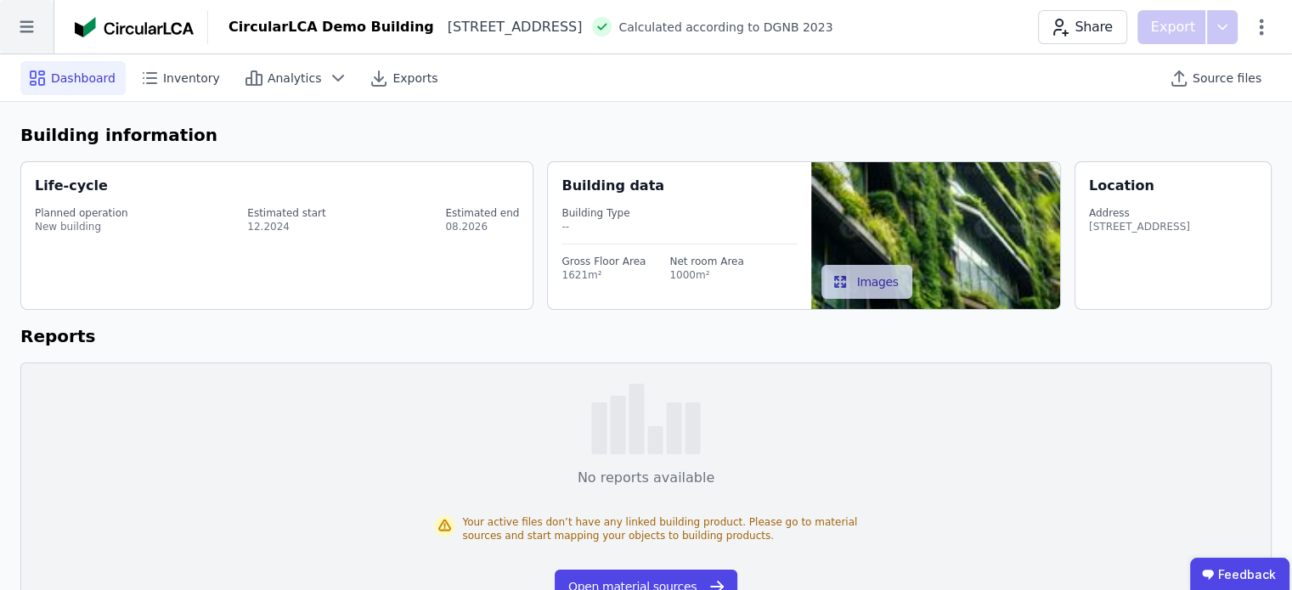
click at [27, 26] on icon at bounding box center [27, 27] width 14 height 12
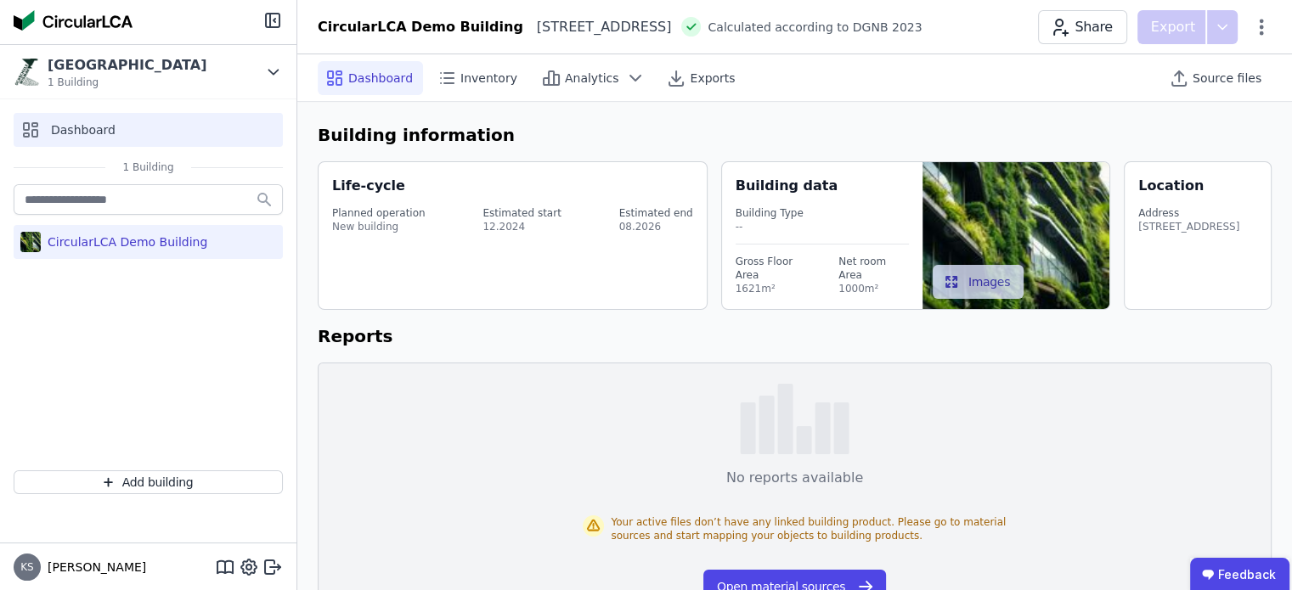
click at [82, 121] on span "Dashboard" at bounding box center [83, 129] width 65 height 17
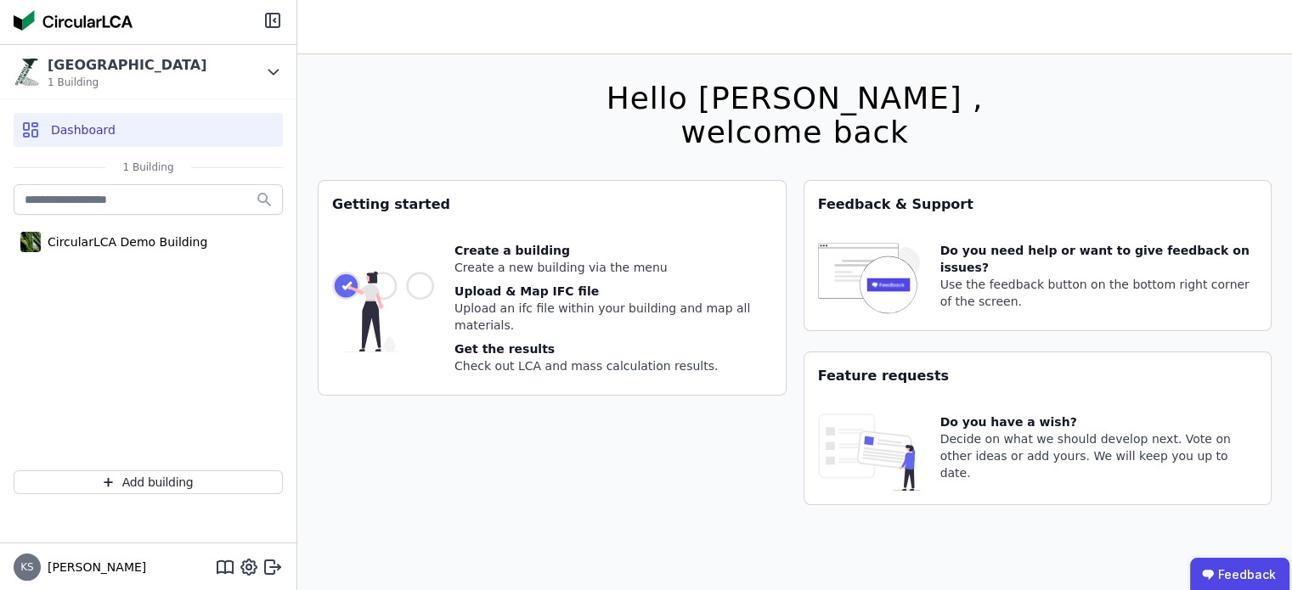
click at [406, 297] on img at bounding box center [383, 311] width 102 height 139
click at [193, 484] on button "Add building" at bounding box center [148, 482] width 269 height 24
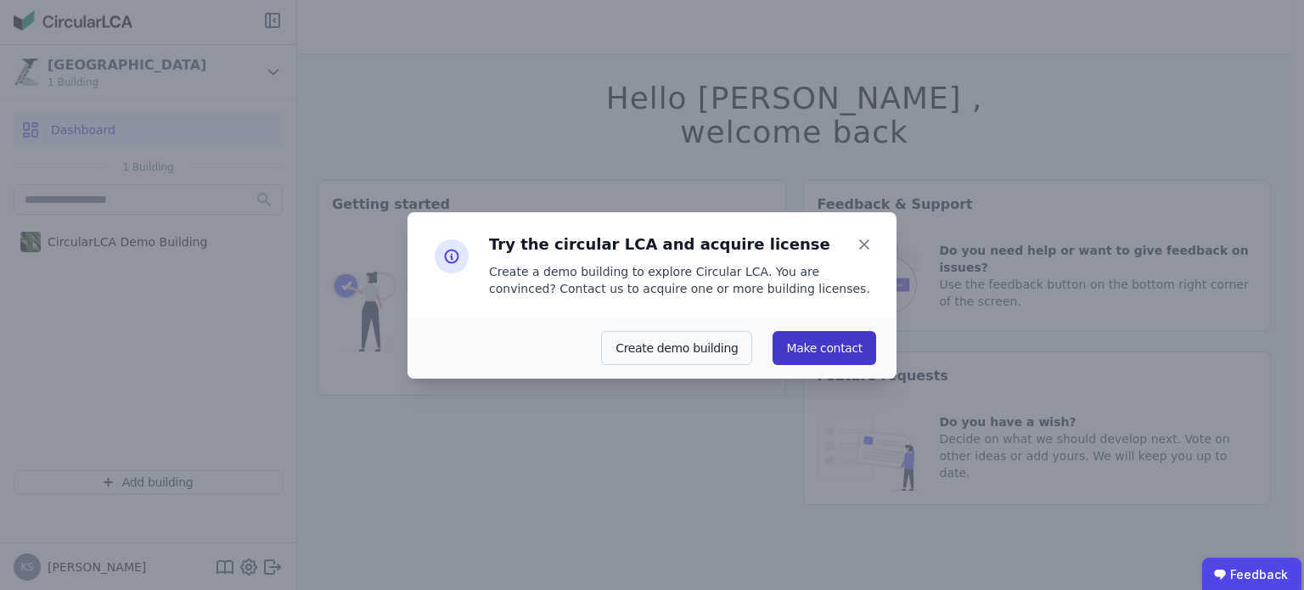
click at [805, 354] on button "Make contact" at bounding box center [825, 348] width 104 height 34
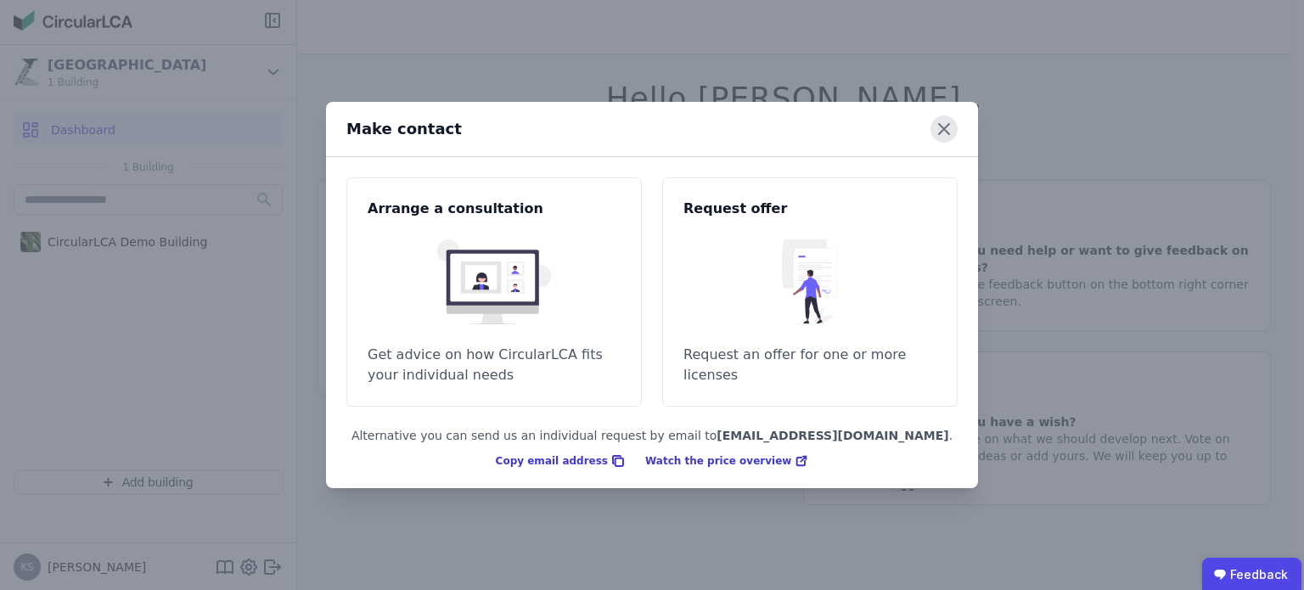
click at [945, 132] on icon at bounding box center [944, 128] width 27 height 27
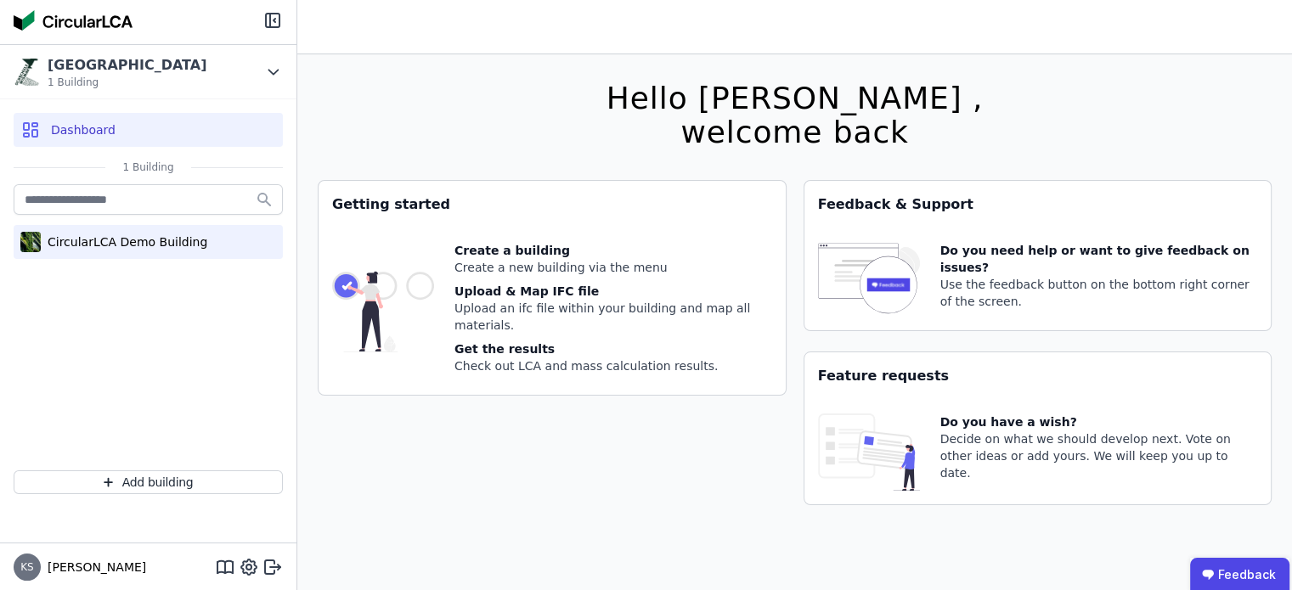
click at [170, 257] on div "CircularLCA Demo Building" at bounding box center [148, 242] width 269 height 34
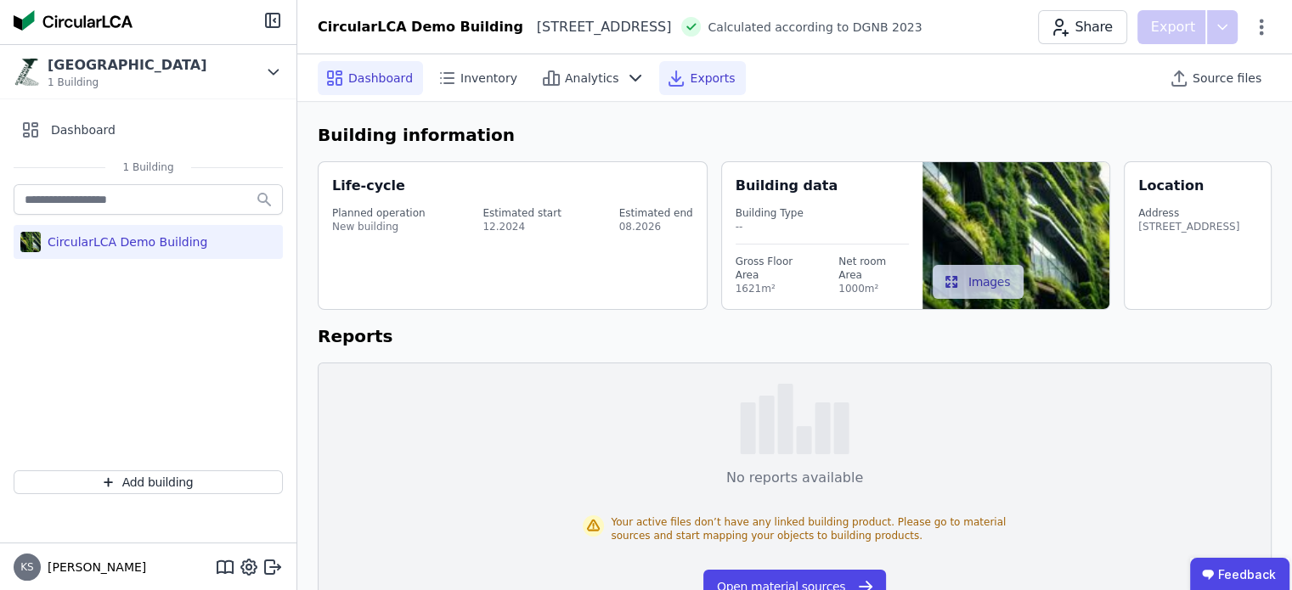
click at [667, 84] on icon at bounding box center [676, 78] width 20 height 20
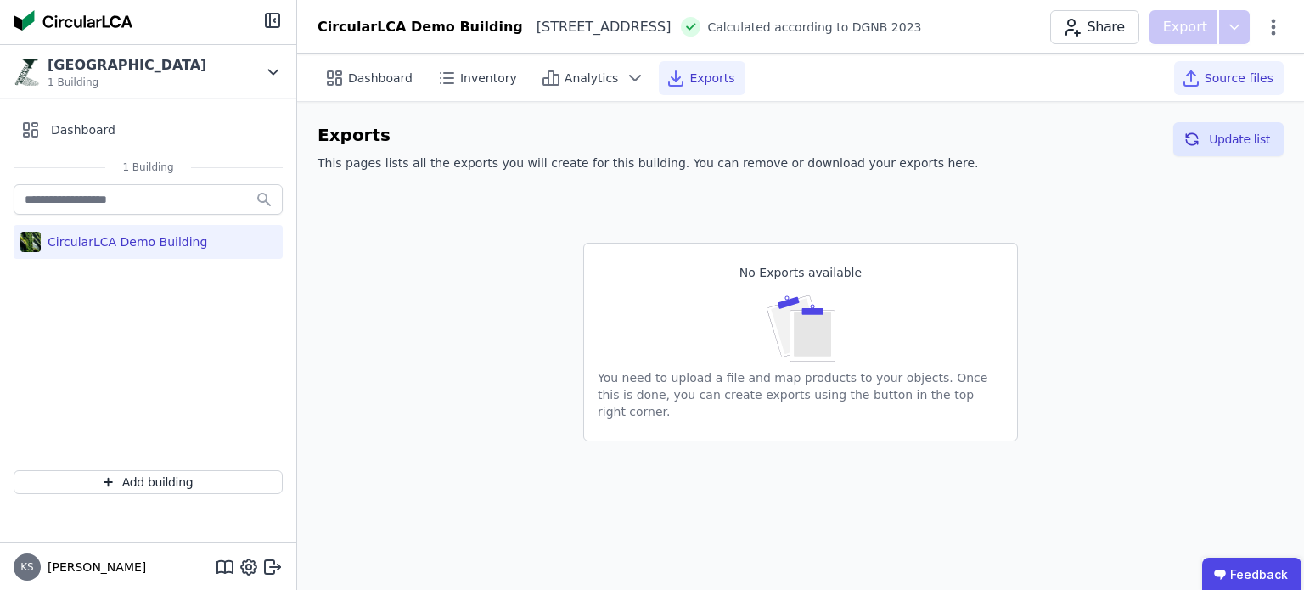
click at [1208, 76] on span "Source files" at bounding box center [1239, 78] width 69 height 17
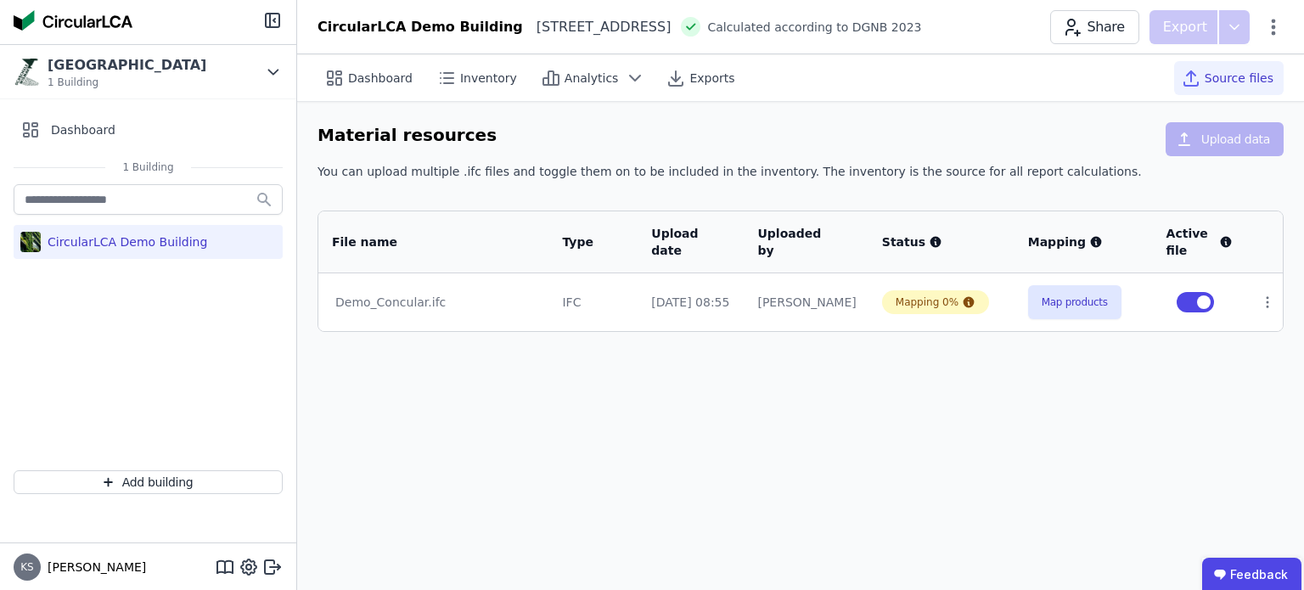
click at [504, 312] on td "Demo_Concular.ifc" at bounding box center [433, 302] width 230 height 58
click at [408, 301] on div "Demo_Concular.ifc" at bounding box center [433, 302] width 196 height 17
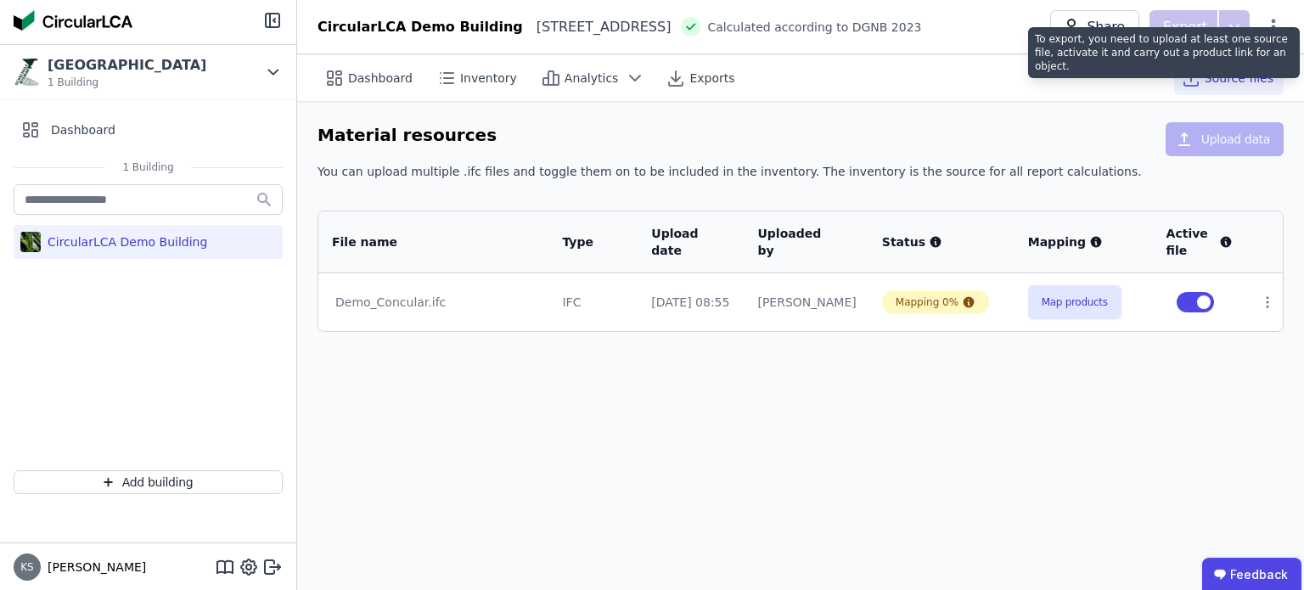
click at [1213, 31] on div "To export, you need to upload at least one source file, activate it and carry o…" at bounding box center [1164, 52] width 272 height 51
click at [1140, 104] on div "Material resources Upload data You can upload multiple .ifc files and toggle th…" at bounding box center [800, 227] width 1007 height 250
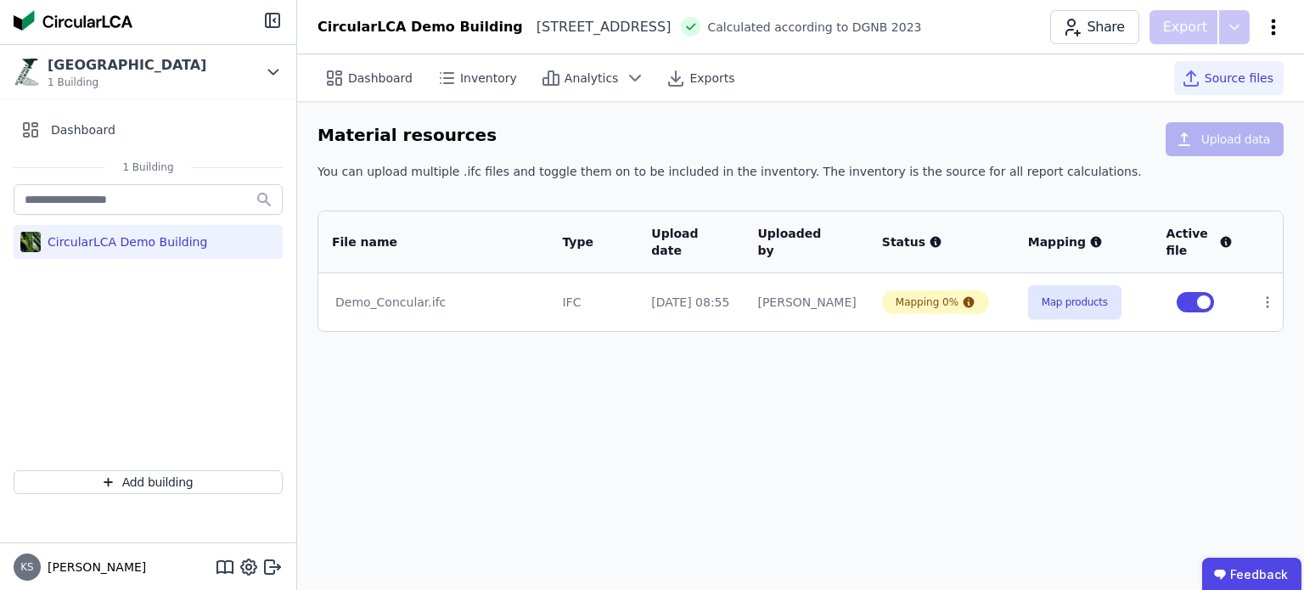
click at [1268, 20] on icon at bounding box center [1274, 27] width 20 height 20
click at [595, 81] on span "Analytics" at bounding box center [592, 78] width 54 height 17
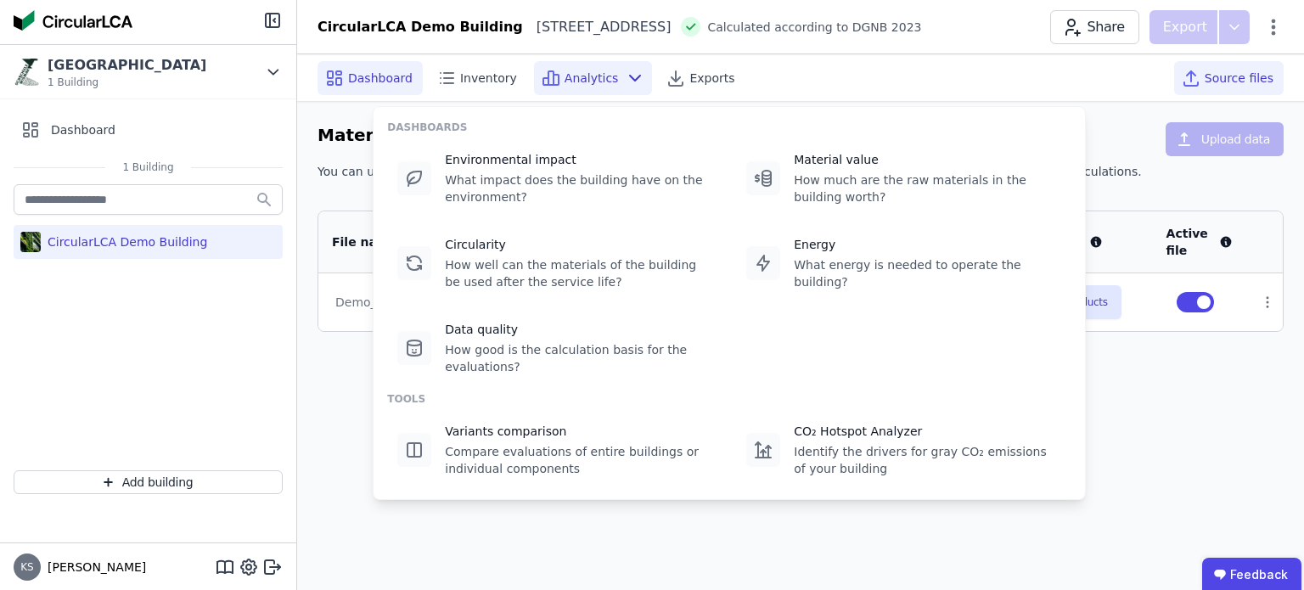
click at [405, 86] on span "Dashboard" at bounding box center [380, 78] width 65 height 17
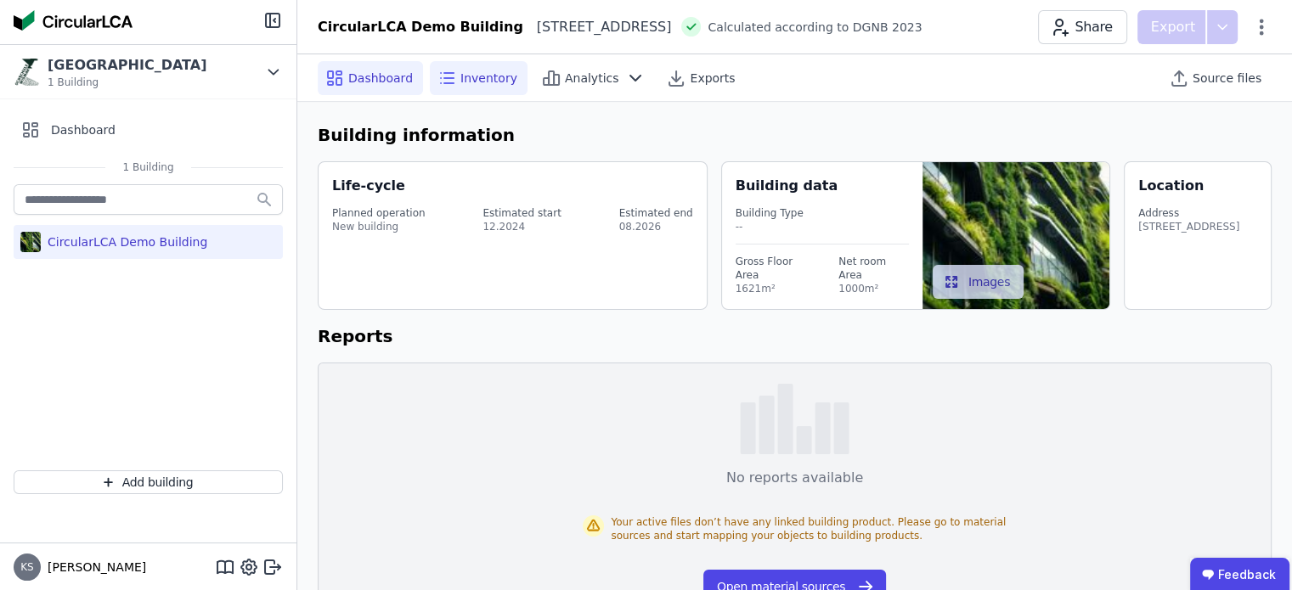
click at [460, 84] on span "Inventory" at bounding box center [488, 78] width 57 height 17
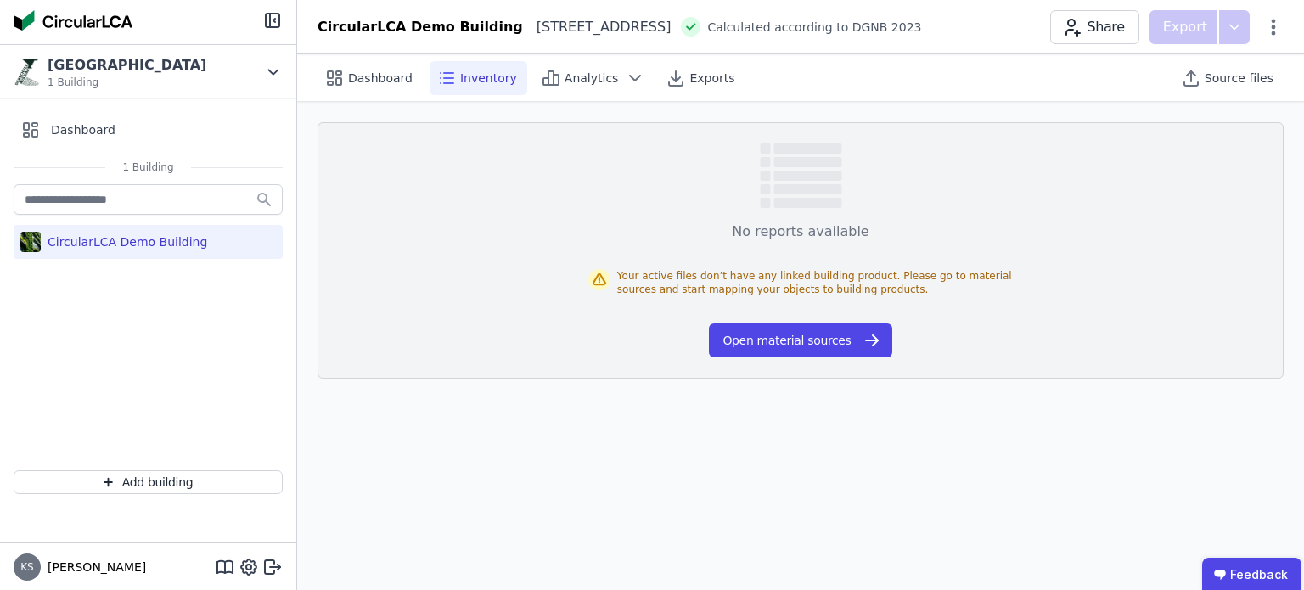
click at [1264, 37] on div "Share Export" at bounding box center [1167, 27] width 234 height 34
click at [1274, 29] on icon at bounding box center [1274, 27] width 20 height 20
click at [251, 560] on icon at bounding box center [249, 567] width 20 height 20
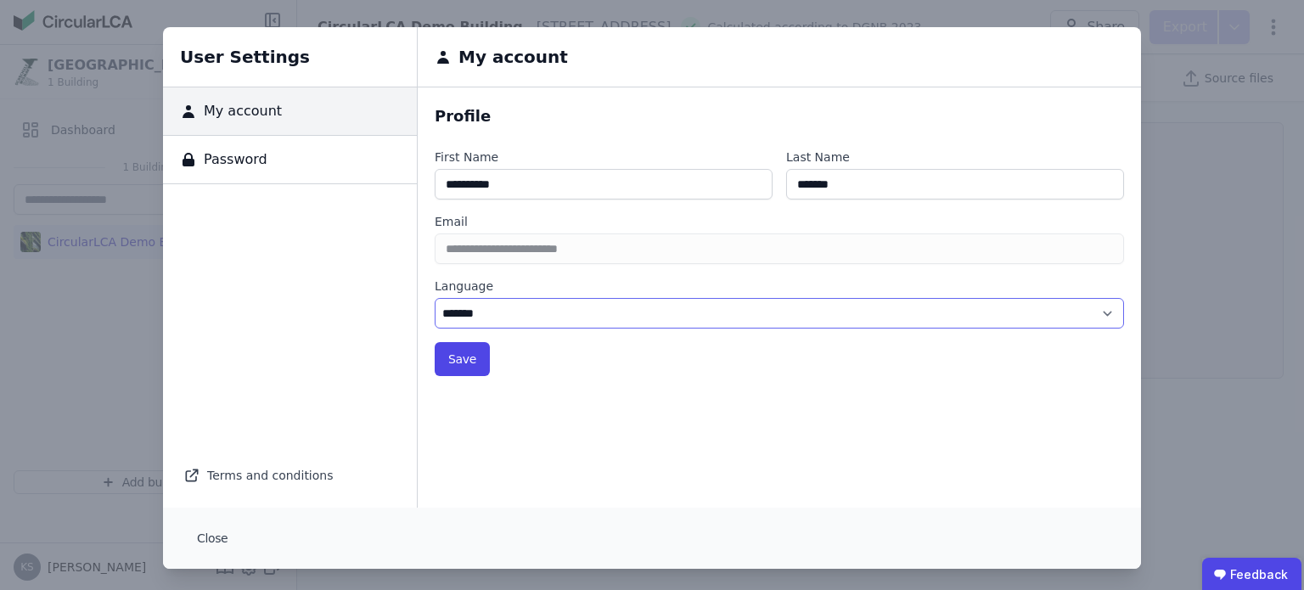
click at [531, 308] on select "******* ******" at bounding box center [779, 313] width 689 height 31
click at [453, 340] on form "Profile First Name Last Name Email Language ******* ****** Save" at bounding box center [779, 297] width 723 height 420
click at [456, 347] on button "Save" at bounding box center [462, 359] width 55 height 34
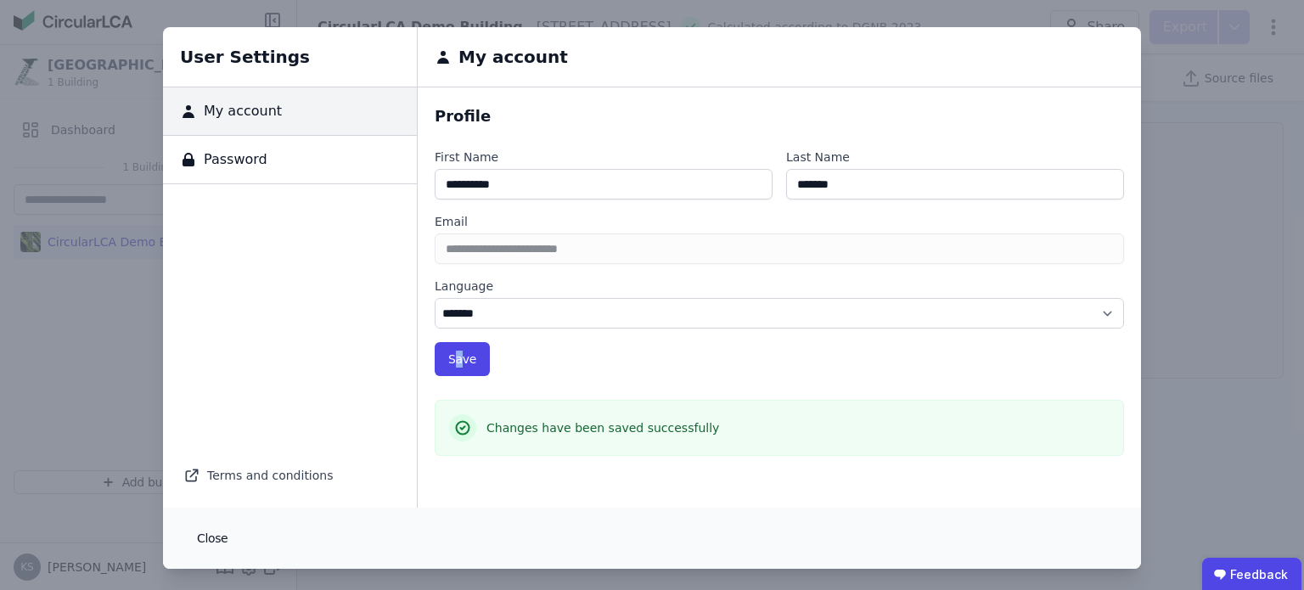
click at [205, 541] on button "Close" at bounding box center [212, 538] width 58 height 34
